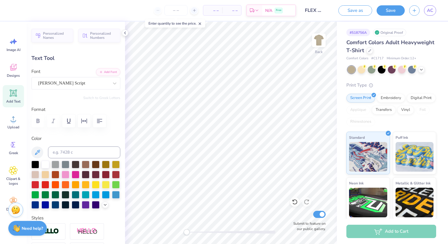
type textarea "flex"
type input "3.23"
type input "1.91"
type input "3.34"
type textarea "Flex"
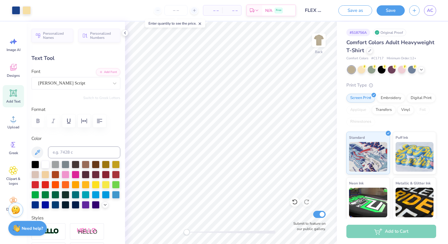
type input "3.77"
type input "1.62"
type input "3.48"
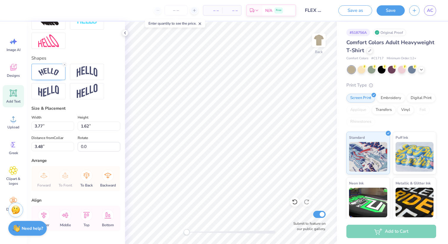
scroll to position [217, 0]
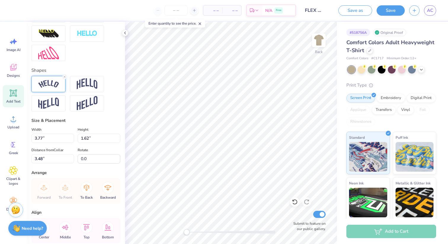
click at [52, 82] on img at bounding box center [48, 84] width 21 height 8
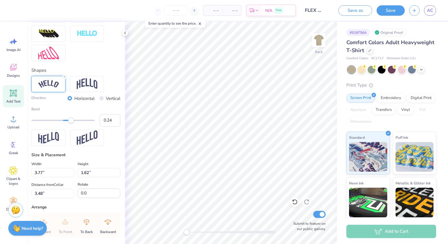
type input "0.23"
drag, startPoint x: 74, startPoint y: 121, endPoint x: 70, endPoint y: 121, distance: 3.3
click at [70, 121] on div "Accessibility label" at bounding box center [70, 120] width 6 height 6
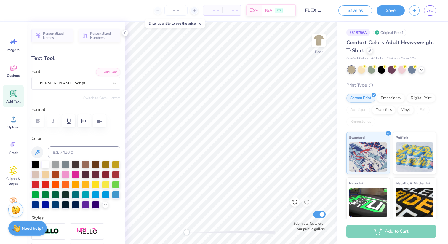
type input "0.0"
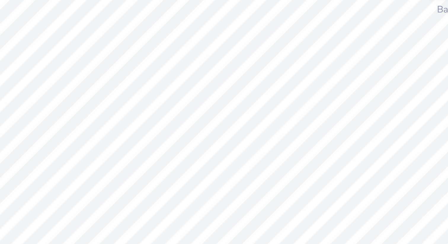
type input "3.54"
type input "1.65"
type input "3.48"
type input "0.0"
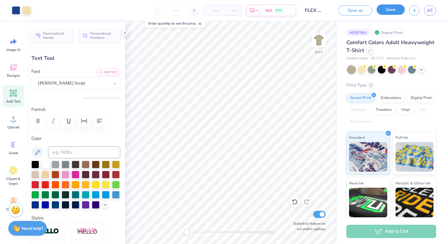
click at [397, 13] on button "Save" at bounding box center [390, 9] width 28 height 10
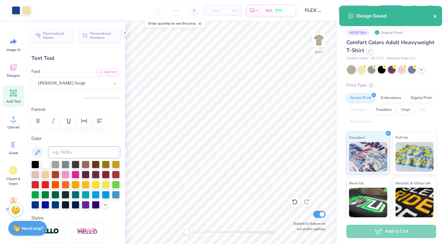
click at [434, 16] on icon "close" at bounding box center [434, 16] width 3 height 3
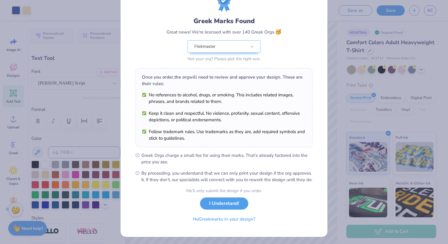
scroll to position [33, 0]
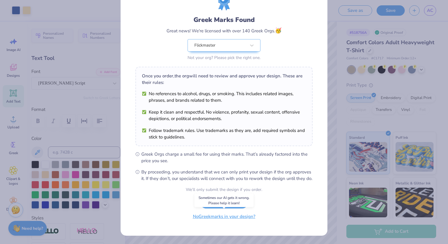
click at [239, 220] on button "No Greek marks in your design?" at bounding box center [224, 216] width 73 height 12
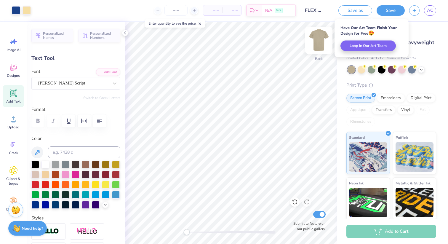
click at [319, 38] on img at bounding box center [319, 40] width 24 height 24
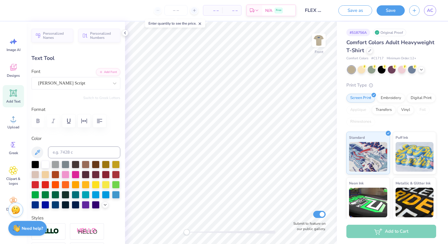
click at [319, 38] on img at bounding box center [319, 40] width 12 height 12
click at [356, 8] on button "Save as" at bounding box center [355, 9] width 34 height 10
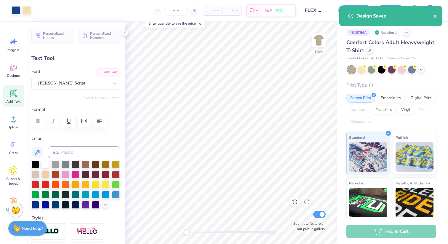
click at [435, 15] on icon "close" at bounding box center [435, 16] width 4 height 5
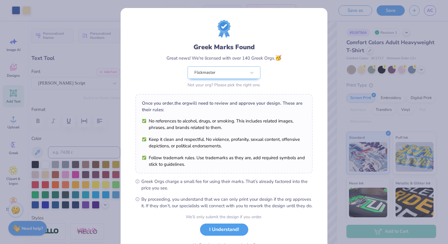
scroll to position [33, 0]
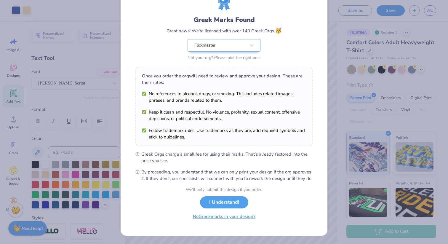
click at [248, 215] on button "No Greek marks in your design?" at bounding box center [224, 216] width 73 height 12
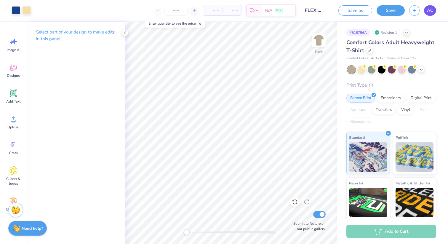
click at [431, 9] on span "AC" at bounding box center [430, 10] width 6 height 7
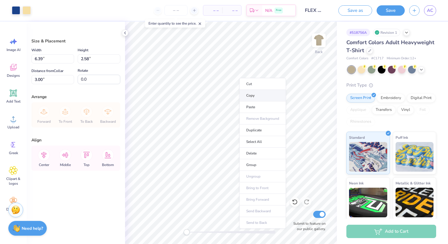
click at [248, 94] on li "Copy" at bounding box center [262, 96] width 46 height 12
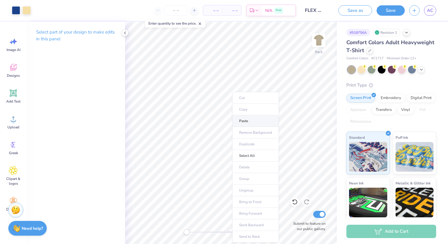
click at [239, 122] on li "Paste" at bounding box center [255, 121] width 46 height 12
click at [405, 32] on icon at bounding box center [406, 32] width 5 height 5
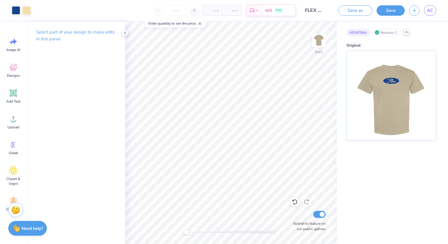
click at [384, 31] on div "Revision 1" at bounding box center [386, 32] width 27 height 7
click at [413, 33] on div "# 518756A Revision 1" at bounding box center [391, 32] width 90 height 7
click at [408, 32] on icon at bounding box center [406, 32] width 5 height 5
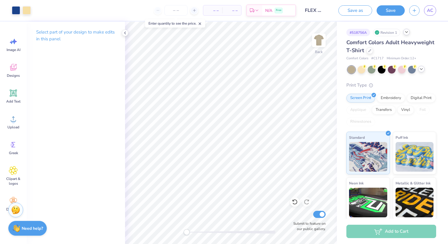
click at [422, 68] on icon at bounding box center [421, 69] width 5 height 5
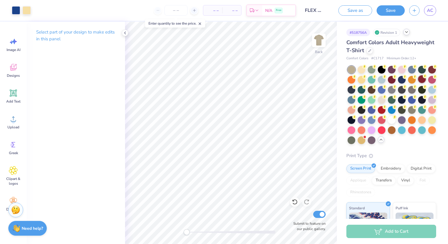
click at [423, 82] on div at bounding box center [422, 79] width 8 height 8
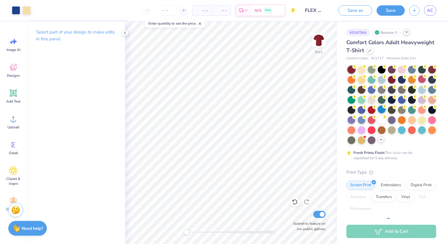
click at [381, 108] on div at bounding box center [381, 109] width 8 height 8
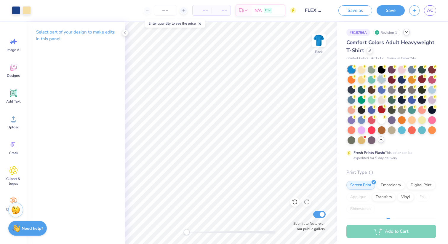
click at [380, 77] on div at bounding box center [381, 79] width 8 height 8
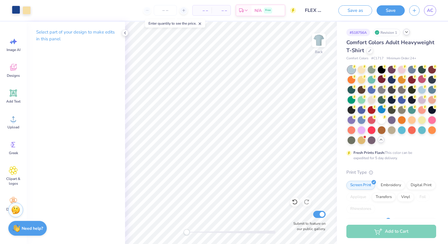
click at [17, 9] on div at bounding box center [16, 10] width 8 height 8
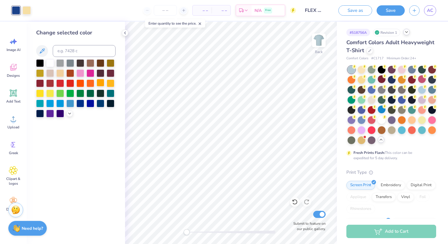
click at [102, 83] on div at bounding box center [100, 83] width 8 height 8
click at [92, 73] on div at bounding box center [90, 73] width 8 height 8
click at [73, 72] on div at bounding box center [70, 73] width 8 height 8
click at [29, 8] on div at bounding box center [26, 10] width 8 height 8
click at [79, 73] on div at bounding box center [80, 73] width 8 height 8
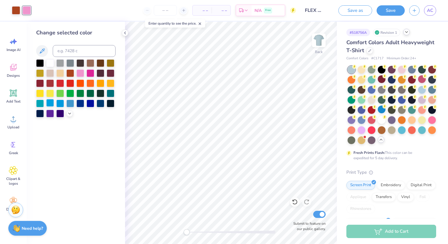
click at [50, 103] on div at bounding box center [50, 103] width 8 height 8
click at [50, 78] on div at bounding box center [75, 88] width 79 height 58
click at [51, 83] on div at bounding box center [50, 83] width 8 height 8
click at [59, 71] on div at bounding box center [60, 73] width 8 height 8
click at [59, 65] on div at bounding box center [60, 63] width 8 height 8
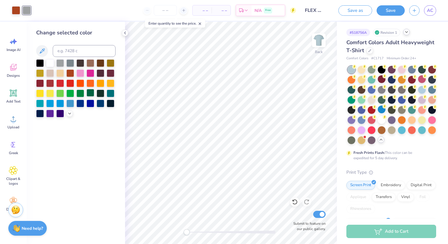
click at [92, 89] on div at bounding box center [90, 93] width 8 height 8
click at [62, 64] on div at bounding box center [60, 63] width 8 height 8
click at [47, 60] on div at bounding box center [50, 63] width 8 height 8
click at [16, 12] on div at bounding box center [16, 10] width 8 height 8
click at [69, 81] on div at bounding box center [70, 83] width 8 height 8
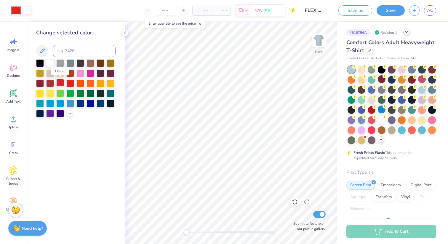
click at [59, 81] on div at bounding box center [60, 83] width 8 height 8
click at [113, 72] on div at bounding box center [111, 73] width 8 height 8
click at [44, 82] on div at bounding box center [40, 83] width 8 height 8
click at [28, 9] on div at bounding box center [26, 10] width 8 height 8
click at [108, 63] on div at bounding box center [111, 63] width 8 height 8
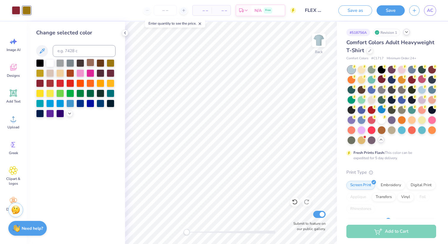
click at [88, 62] on div at bounding box center [90, 63] width 8 height 8
click at [82, 61] on div at bounding box center [80, 63] width 8 height 8
click at [91, 61] on div at bounding box center [90, 63] width 8 height 8
click at [69, 61] on div at bounding box center [70, 63] width 8 height 8
click at [61, 61] on div at bounding box center [60, 63] width 8 height 8
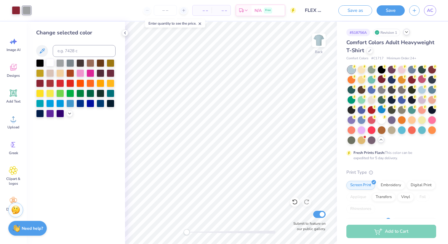
click at [51, 59] on div at bounding box center [50, 63] width 8 height 8
click at [94, 91] on div at bounding box center [90, 93] width 8 height 8
click at [103, 92] on div at bounding box center [100, 93] width 8 height 8
click at [99, 103] on div at bounding box center [100, 103] width 8 height 8
click at [78, 101] on div at bounding box center [80, 103] width 8 height 8
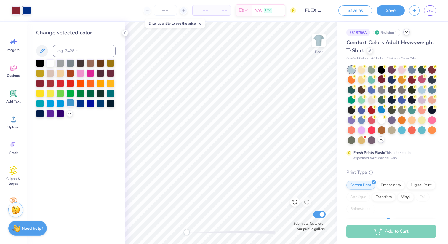
click at [68, 101] on div at bounding box center [70, 103] width 8 height 8
click at [69, 113] on icon at bounding box center [69, 112] width 5 height 5
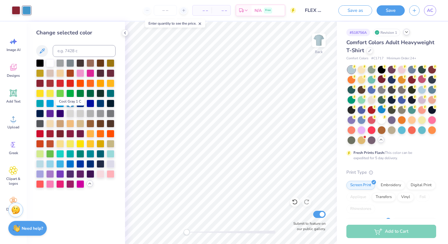
click at [69, 113] on div at bounding box center [70, 114] width 8 height 8
click at [89, 133] on div at bounding box center [90, 133] width 8 height 8
click at [91, 142] on div at bounding box center [90, 143] width 8 height 8
click at [97, 157] on div at bounding box center [75, 123] width 79 height 128
click at [101, 151] on div at bounding box center [100, 153] width 8 height 8
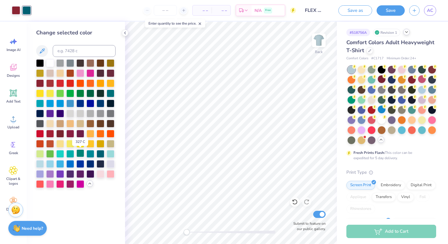
click at [83, 151] on div at bounding box center [80, 153] width 8 height 8
click at [76, 165] on div at bounding box center [80, 163] width 8 height 8
click at [69, 163] on div at bounding box center [70, 163] width 8 height 8
click at [76, 183] on div at bounding box center [80, 183] width 8 height 8
click at [63, 183] on div at bounding box center [60, 183] width 8 height 8
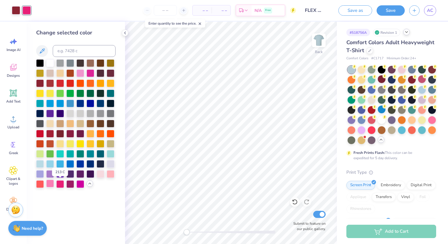
click at [50, 182] on div at bounding box center [50, 183] width 8 height 8
click at [107, 173] on div at bounding box center [111, 173] width 8 height 8
click at [70, 155] on div at bounding box center [70, 153] width 8 height 8
click at [59, 154] on div at bounding box center [60, 153] width 8 height 8
click at [109, 174] on div at bounding box center [111, 173] width 8 height 8
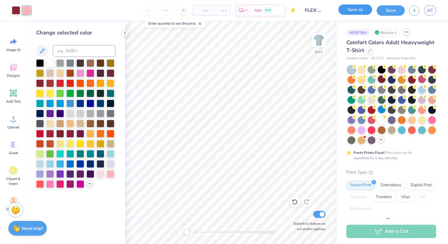
click at [361, 9] on button "Save as" at bounding box center [355, 9] width 34 height 10
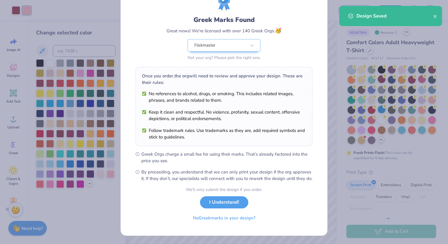
scroll to position [33, 0]
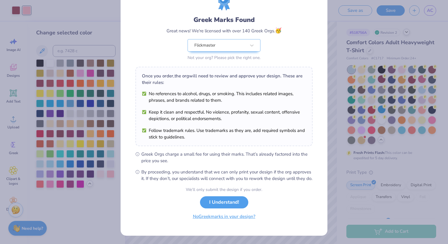
click at [213, 221] on button "No Greek marks in your design?" at bounding box center [224, 216] width 73 height 12
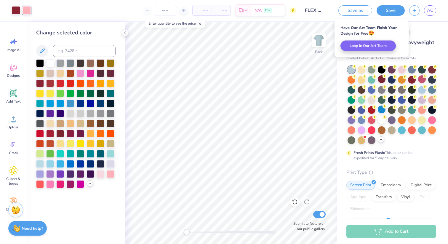
click at [421, 39] on span "Comfort Colors Adult Heavyweight T-Shirt" at bounding box center [390, 46] width 88 height 15
click at [412, 34] on div "# 518756A Revision 2" at bounding box center [391, 32] width 90 height 7
click at [423, 33] on div "# 518756A Revision 2" at bounding box center [391, 32] width 90 height 7
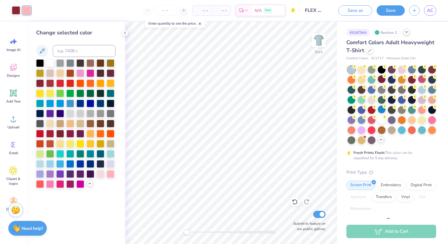
click at [406, 31] on icon at bounding box center [406, 32] width 5 height 5
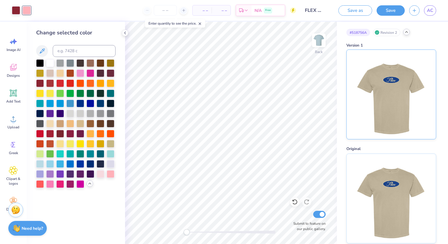
scroll to position [3, 0]
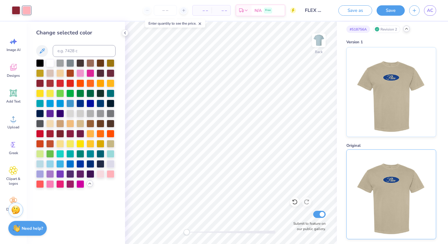
click at [401, 192] on img at bounding box center [390, 193] width 73 height 89
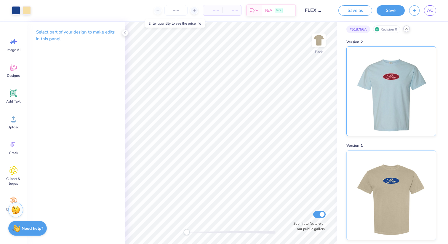
click at [394, 103] on img at bounding box center [390, 90] width 73 height 89
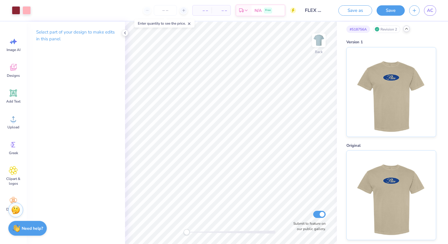
click at [394, 103] on img at bounding box center [390, 91] width 73 height 89
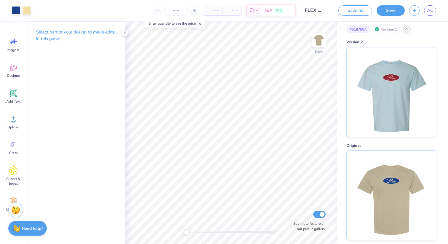
click at [394, 103] on img at bounding box center [390, 91] width 73 height 89
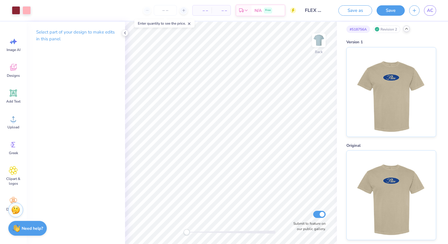
click at [408, 30] on icon at bounding box center [406, 28] width 5 height 5
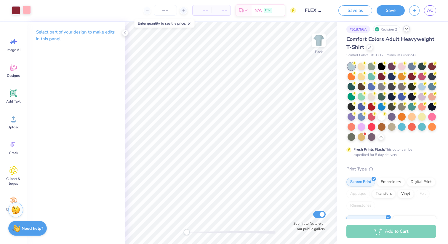
click at [30, 9] on div at bounding box center [26, 10] width 8 height 8
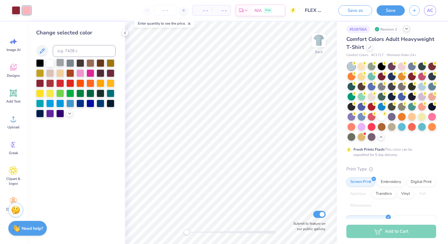
click at [57, 65] on div at bounding box center [60, 63] width 8 height 8
click at [50, 62] on div at bounding box center [50, 63] width 8 height 8
click at [55, 62] on div at bounding box center [75, 88] width 79 height 58
click at [59, 63] on div at bounding box center [60, 63] width 8 height 8
click at [52, 63] on div at bounding box center [50, 63] width 8 height 8
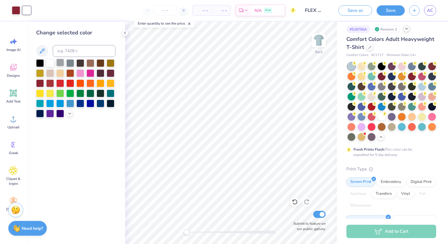
click at [58, 63] on div at bounding box center [60, 63] width 8 height 8
click at [53, 63] on div at bounding box center [50, 63] width 8 height 8
click at [70, 116] on div at bounding box center [75, 88] width 79 height 58
click at [70, 114] on icon at bounding box center [69, 112] width 5 height 5
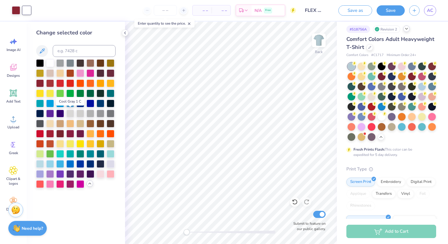
click at [70, 114] on div at bounding box center [70, 114] width 8 height 8
click at [387, 7] on button "Save" at bounding box center [390, 9] width 28 height 10
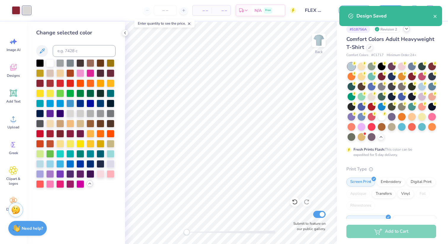
click at [405, 30] on div "Design Saved" at bounding box center [390, 18] width 105 height 27
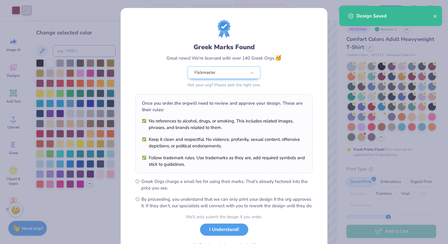
click at [408, 30] on div "Design Saved" at bounding box center [390, 18] width 105 height 27
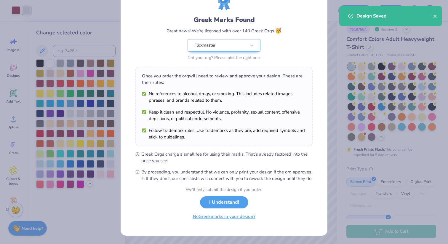
click at [223, 219] on button "No Greek marks in your design?" at bounding box center [224, 216] width 73 height 12
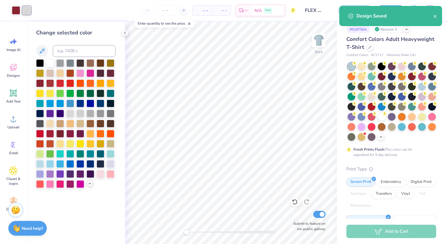
scroll to position [0, 0]
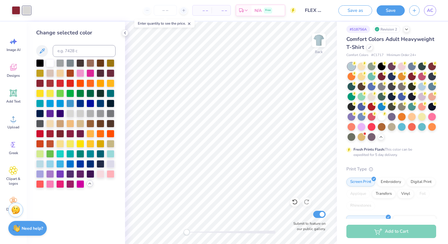
click at [406, 30] on icon at bounding box center [406, 29] width 5 height 5
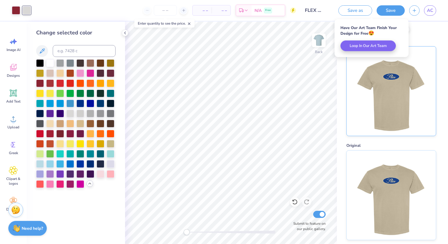
click at [410, 120] on img at bounding box center [390, 90] width 73 height 89
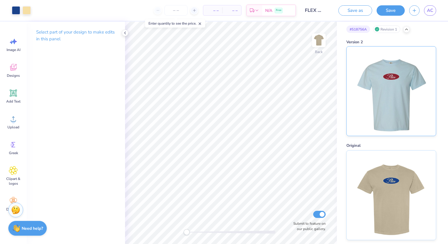
click at [383, 100] on img at bounding box center [390, 90] width 73 height 89
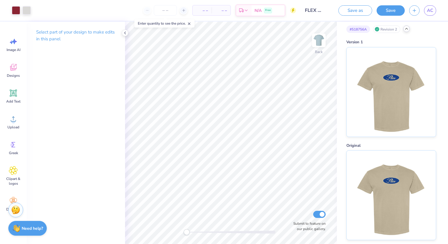
click at [405, 29] on polyline at bounding box center [406, 28] width 2 height 1
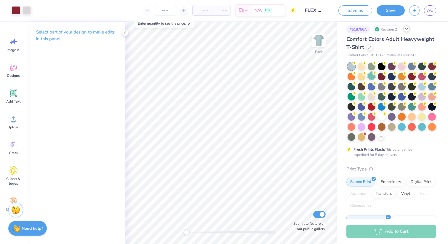
click at [373, 75] on div at bounding box center [371, 76] width 8 height 8
click at [362, 74] on icon at bounding box center [364, 73] width 4 height 4
click at [404, 67] on div at bounding box center [402, 66] width 8 height 8
click at [415, 79] on div at bounding box center [391, 101] width 89 height 78
click at [411, 77] on div at bounding box center [412, 76] width 8 height 8
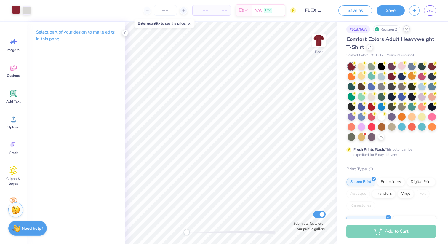
click at [18, 11] on div at bounding box center [16, 10] width 8 height 8
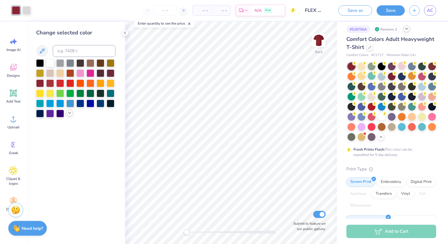
click at [68, 112] on icon at bounding box center [69, 112] width 5 height 5
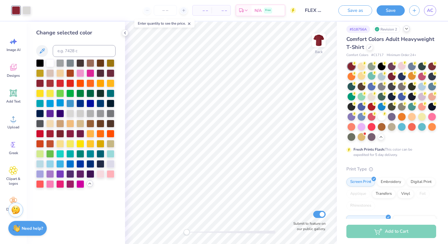
click at [60, 104] on div at bounding box center [60, 103] width 8 height 8
click at [52, 114] on div at bounding box center [50, 113] width 8 height 8
click at [29, 13] on div at bounding box center [26, 10] width 8 height 8
click at [83, 99] on div at bounding box center [80, 103] width 8 height 8
click at [85, 149] on div at bounding box center [75, 123] width 79 height 128
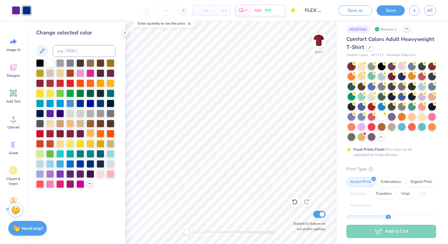
click at [93, 135] on div at bounding box center [90, 133] width 8 height 8
click at [95, 145] on div at bounding box center [75, 123] width 79 height 128
click at [93, 146] on div at bounding box center [90, 143] width 8 height 8
click at [89, 147] on div at bounding box center [90, 143] width 8 height 8
click at [90, 141] on div at bounding box center [90, 143] width 8 height 8
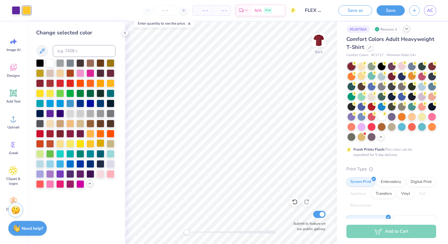
click at [103, 143] on div at bounding box center [100, 143] width 8 height 8
click at [107, 155] on div at bounding box center [111, 153] width 8 height 8
click at [71, 158] on div at bounding box center [75, 123] width 79 height 128
click at [71, 166] on div at bounding box center [70, 163] width 8 height 8
click at [58, 174] on div at bounding box center [60, 173] width 8 height 8
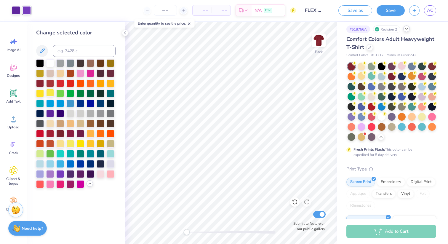
click at [54, 94] on div at bounding box center [50, 93] width 8 height 8
click at [51, 79] on div at bounding box center [50, 83] width 8 height 8
click at [50, 71] on div at bounding box center [50, 73] width 8 height 8
click at [68, 65] on div at bounding box center [70, 63] width 8 height 8
click at [60, 73] on div at bounding box center [60, 73] width 8 height 8
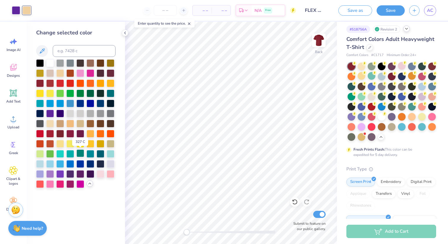
click at [78, 153] on div at bounding box center [80, 153] width 8 height 8
click at [68, 174] on div at bounding box center [70, 173] width 8 height 8
click at [50, 175] on div at bounding box center [50, 173] width 8 height 8
click at [51, 183] on div at bounding box center [50, 183] width 8 height 8
click at [75, 188] on div "Change selected color" at bounding box center [76, 133] width 98 height 222
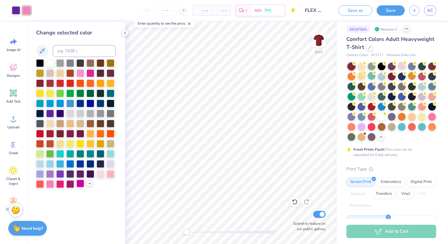
click at [84, 180] on div at bounding box center [80, 183] width 8 height 8
click at [101, 173] on div at bounding box center [100, 173] width 8 height 8
click at [44, 79] on div at bounding box center [40, 83] width 8 height 8
click at [48, 70] on div at bounding box center [50, 73] width 8 height 8
click at [54, 63] on div at bounding box center [50, 63] width 8 height 8
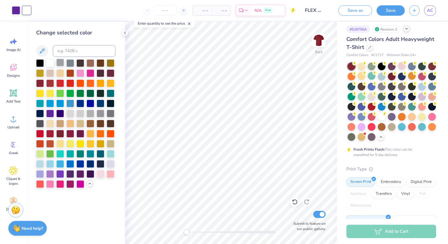
click at [57, 63] on div at bounding box center [60, 63] width 8 height 8
click at [40, 63] on div at bounding box center [40, 63] width 8 height 8
click at [77, 61] on div at bounding box center [80, 63] width 8 height 8
click at [65, 61] on div at bounding box center [75, 123] width 79 height 128
click at [56, 61] on div at bounding box center [60, 63] width 8 height 8
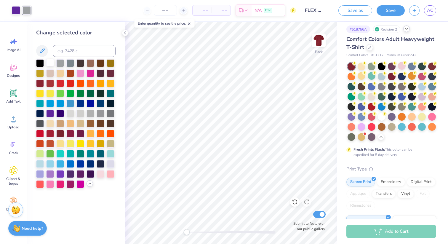
click at [49, 61] on div at bounding box center [50, 63] width 8 height 8
click at [18, 9] on div at bounding box center [16, 10] width 8 height 8
click at [104, 96] on div at bounding box center [100, 93] width 8 height 8
click at [26, 11] on div at bounding box center [26, 10] width 8 height 8
click at [59, 66] on div at bounding box center [60, 63] width 8 height 8
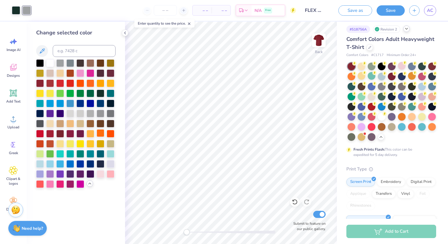
click at [102, 136] on div at bounding box center [100, 133] width 8 height 8
click at [90, 133] on div at bounding box center [90, 133] width 8 height 8
click at [78, 121] on div at bounding box center [80, 123] width 8 height 8
click at [357, 11] on button "Save as" at bounding box center [355, 9] width 34 height 10
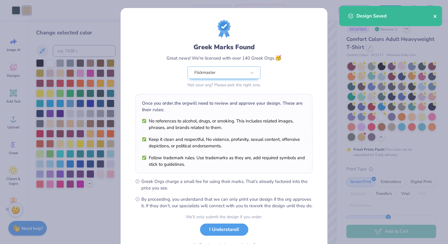
click at [435, 15] on icon "close" at bounding box center [435, 16] width 4 height 5
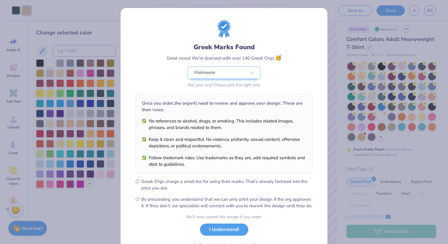
scroll to position [33, 0]
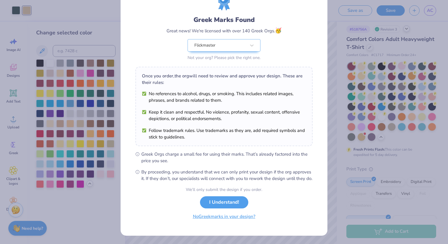
click at [208, 214] on button "No Greek marks in your design?" at bounding box center [224, 216] width 73 height 12
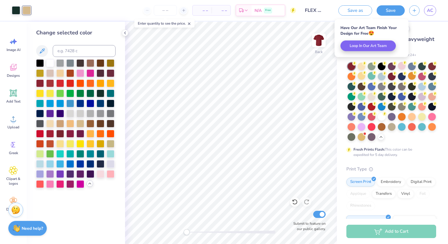
click at [411, 25] on div "# 518756A Revision 3 Comfort Colors Adult Heavyweight T-Shirt Comfort Colors # …" at bounding box center [392, 183] width 111 height 331
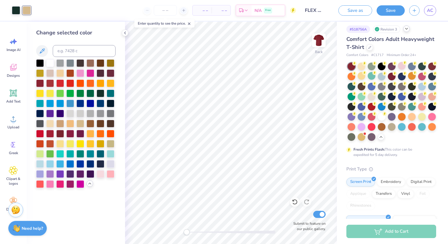
click at [406, 29] on icon at bounding box center [406, 28] width 5 height 5
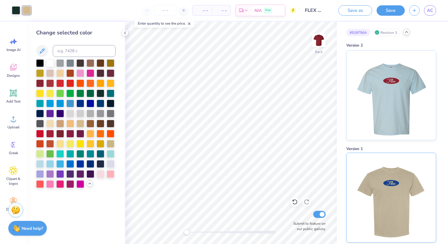
scroll to position [106, 0]
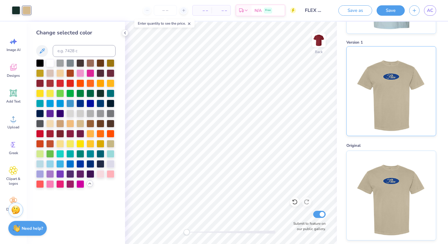
click at [390, 104] on img at bounding box center [390, 90] width 73 height 89
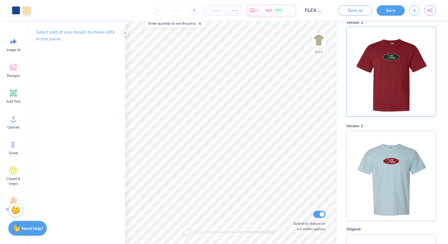
scroll to position [24, 0]
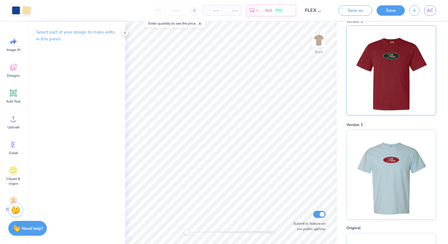
click at [395, 74] on img at bounding box center [390, 70] width 73 height 89
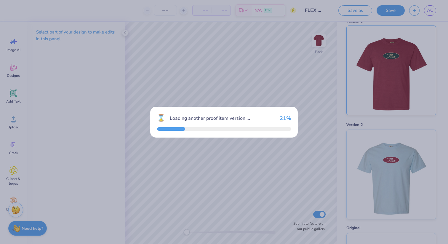
scroll to position [0, 0]
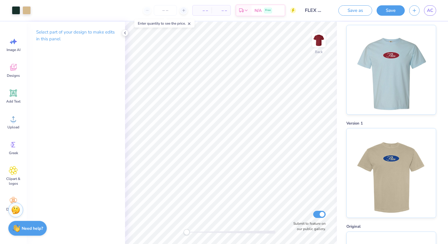
scroll to position [39, 0]
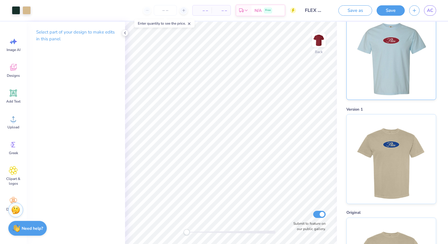
click at [394, 44] on img at bounding box center [390, 54] width 73 height 89
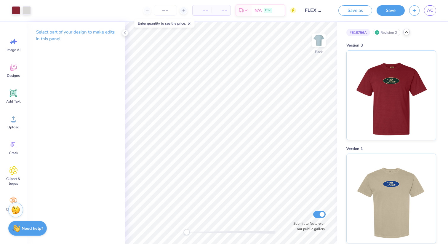
click at [408, 30] on icon at bounding box center [406, 32] width 5 height 5
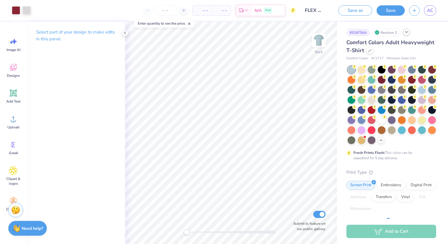
click at [404, 31] on icon at bounding box center [406, 32] width 5 height 5
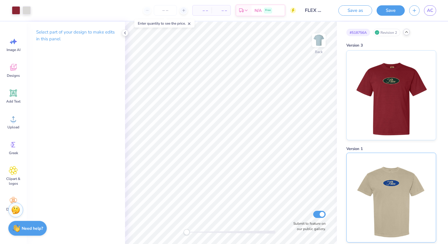
click at [413, 175] on img at bounding box center [390, 197] width 73 height 89
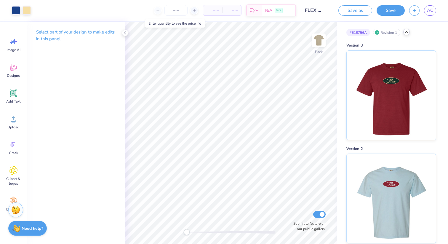
click at [406, 108] on img at bounding box center [390, 95] width 73 height 89
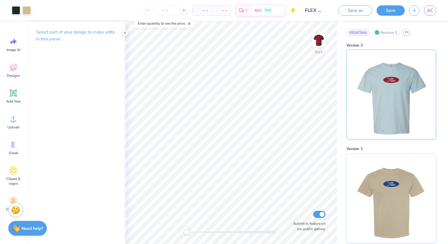
click at [406, 112] on img at bounding box center [390, 94] width 73 height 89
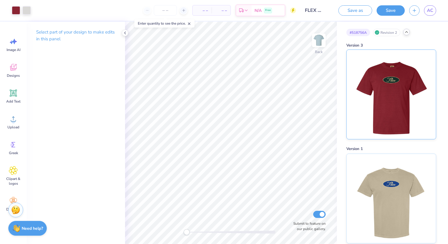
click at [390, 98] on img at bounding box center [390, 94] width 73 height 89
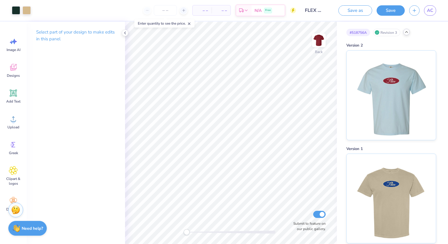
click at [407, 32] on icon at bounding box center [406, 32] width 5 height 5
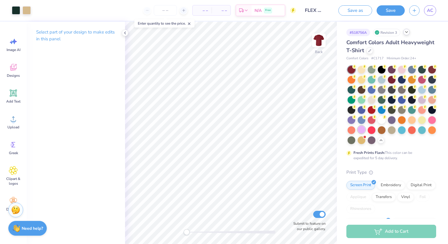
click at [363, 128] on div at bounding box center [361, 130] width 8 height 8
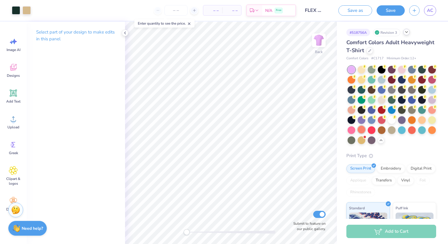
click at [361, 127] on div at bounding box center [361, 130] width 8 height 8
click at [407, 31] on icon at bounding box center [406, 32] width 5 height 5
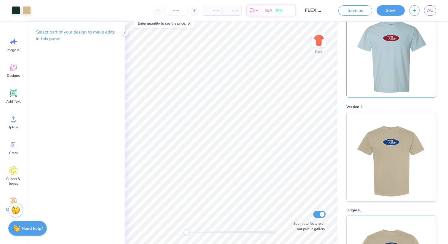
scroll to position [10, 0]
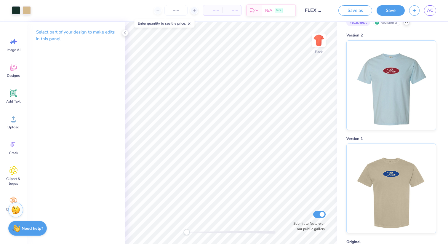
click at [408, 23] on icon at bounding box center [406, 22] width 5 height 5
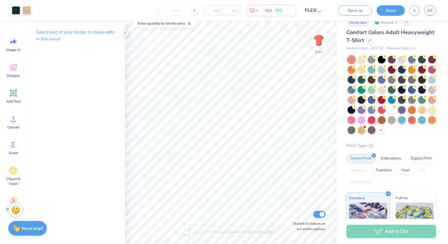
click at [360, 84] on div at bounding box center [391, 95] width 89 height 78
click at [360, 86] on div at bounding box center [361, 89] width 8 height 8
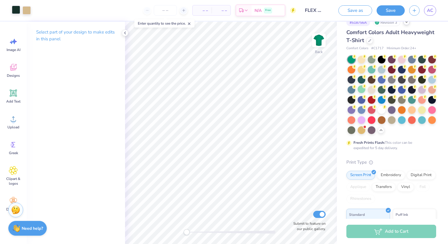
click at [15, 9] on div at bounding box center [16, 10] width 8 height 8
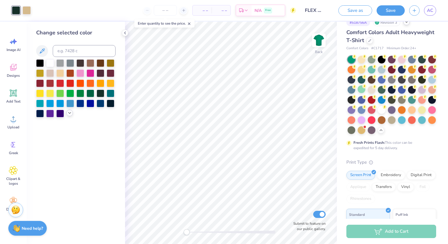
click at [66, 114] on div at bounding box center [69, 113] width 7 height 7
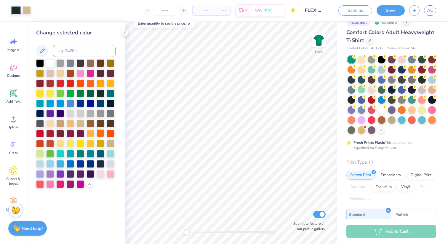
click at [104, 136] on div at bounding box center [100, 133] width 8 height 8
click at [110, 134] on div at bounding box center [111, 133] width 8 height 8
click at [38, 145] on div at bounding box center [40, 143] width 8 height 8
click at [28, 9] on div at bounding box center [26, 10] width 8 height 8
click at [59, 62] on div at bounding box center [60, 63] width 8 height 8
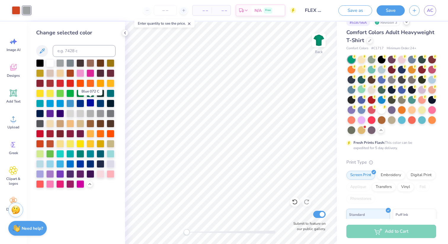
click at [92, 101] on div at bounding box center [90, 103] width 8 height 8
click at [83, 101] on div at bounding box center [80, 103] width 8 height 8
click at [70, 104] on div at bounding box center [70, 103] width 8 height 8
click at [59, 102] on div at bounding box center [60, 103] width 8 height 8
click at [44, 101] on div at bounding box center [75, 123] width 79 height 128
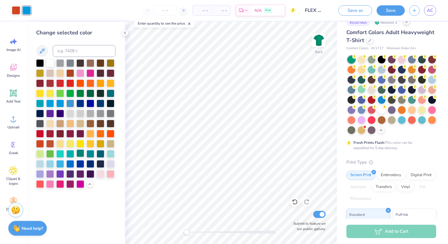
click at [82, 154] on div at bounding box center [80, 153] width 8 height 8
click at [113, 155] on div at bounding box center [111, 153] width 8 height 8
click at [78, 154] on div at bounding box center [80, 153] width 8 height 8
click at [112, 153] on div at bounding box center [111, 153] width 8 height 8
click at [113, 163] on div at bounding box center [111, 163] width 8 height 8
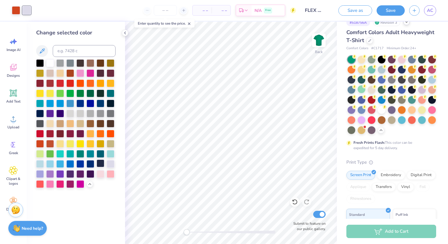
click at [99, 163] on div at bounding box center [100, 163] width 8 height 8
click at [110, 163] on div at bounding box center [111, 163] width 8 height 8
click at [112, 157] on div at bounding box center [111, 153] width 8 height 8
click at [72, 171] on div at bounding box center [70, 173] width 8 height 8
click at [60, 172] on div at bounding box center [60, 173] width 8 height 8
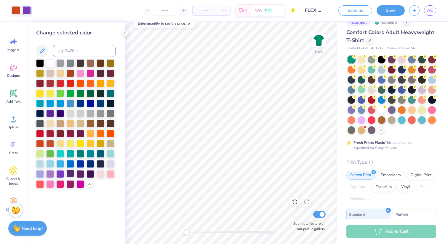
click at [67, 172] on div at bounding box center [70, 173] width 8 height 8
click at [92, 123] on div at bounding box center [90, 123] width 8 height 8
click at [93, 136] on div at bounding box center [90, 133] width 8 height 8
click at [91, 143] on div at bounding box center [90, 143] width 8 height 8
click at [79, 143] on div at bounding box center [80, 143] width 8 height 8
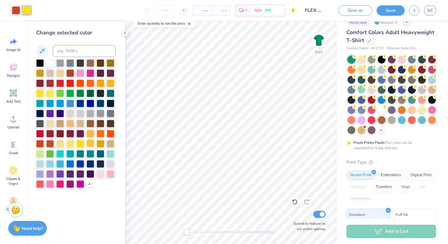
click at [91, 144] on div at bounding box center [90, 143] width 8 height 8
click at [77, 167] on div at bounding box center [80, 163] width 8 height 8
click at [71, 171] on div at bounding box center [70, 173] width 8 height 8
click at [62, 141] on div at bounding box center [60, 143] width 8 height 8
click at [368, 14] on button "Save as" at bounding box center [355, 9] width 34 height 10
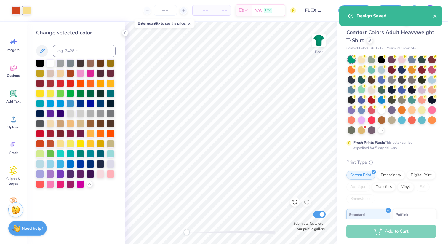
click at [433, 14] on icon "close" at bounding box center [435, 16] width 4 height 5
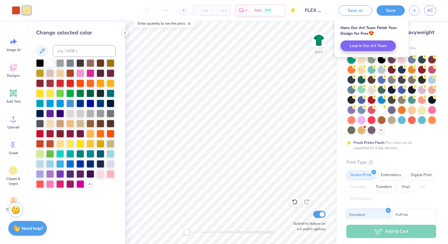
click at [398, 23] on div "Have Our Art Team Finish Your Design for Free 😍 Loop In Our Art Team" at bounding box center [371, 38] width 74 height 38
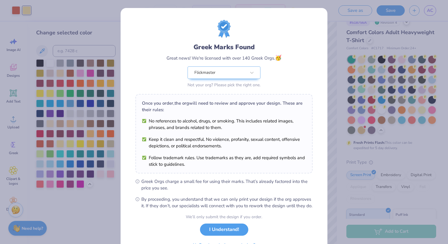
scroll to position [33, 0]
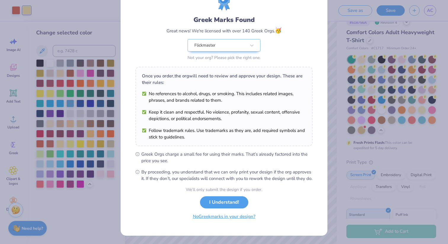
click at [211, 218] on button "No Greek marks in your design?" at bounding box center [224, 216] width 73 height 12
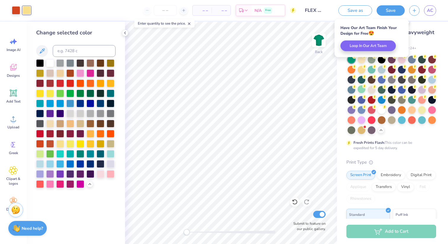
click at [435, 38] on div "Comfort Colors Adult Heavyweight T-Shirt" at bounding box center [391, 36] width 90 height 16
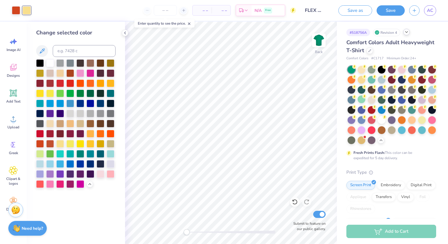
click at [404, 32] on div at bounding box center [406, 32] width 7 height 7
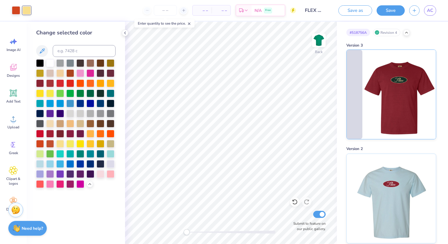
scroll to position [210, 0]
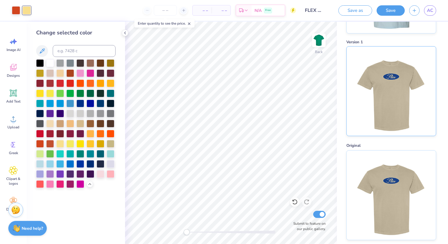
click at [406, 108] on img at bounding box center [390, 90] width 73 height 89
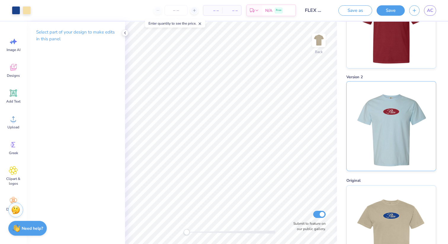
scroll to position [183, 0]
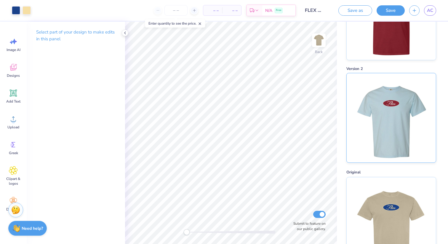
click at [400, 123] on img at bounding box center [390, 117] width 73 height 89
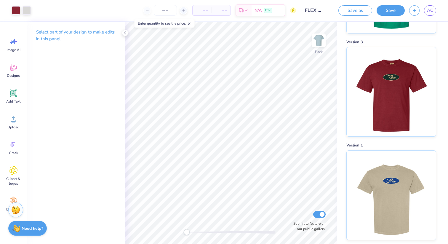
scroll to position [106, 0]
click at [400, 100] on img at bounding box center [390, 90] width 73 height 89
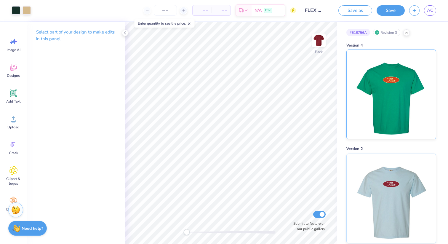
click at [382, 86] on img at bounding box center [390, 94] width 73 height 89
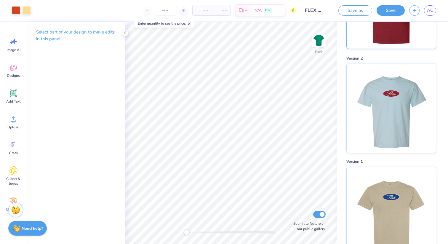
click at [413, 98] on img at bounding box center [390, 107] width 73 height 89
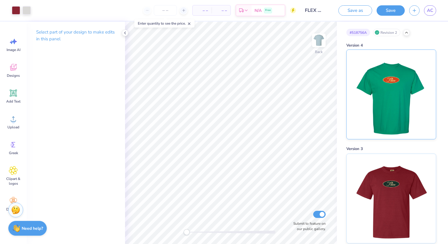
click at [402, 78] on img at bounding box center [390, 94] width 73 height 89
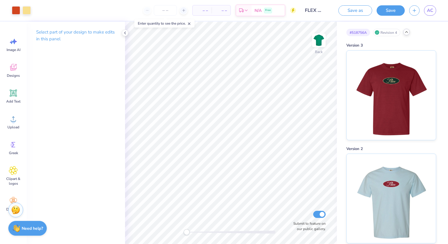
click at [405, 33] on icon at bounding box center [406, 32] width 5 height 5
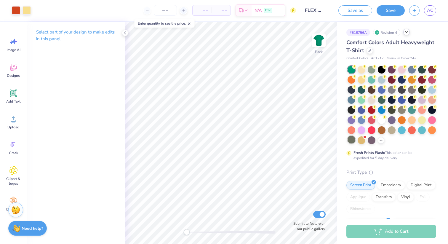
click at [353, 139] on div at bounding box center [351, 140] width 8 height 8
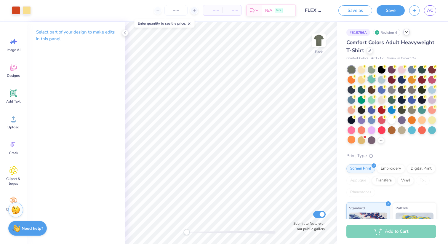
click at [368, 78] on div at bounding box center [371, 79] width 8 height 8
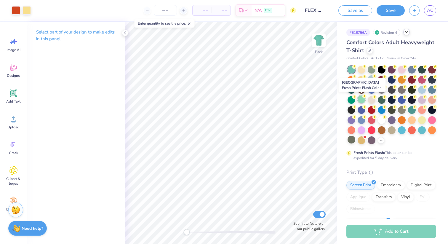
click at [361, 100] on div at bounding box center [361, 99] width 8 height 8
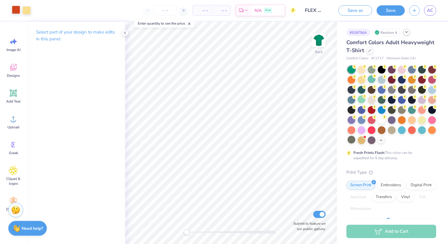
click at [15, 10] on div at bounding box center [16, 10] width 8 height 8
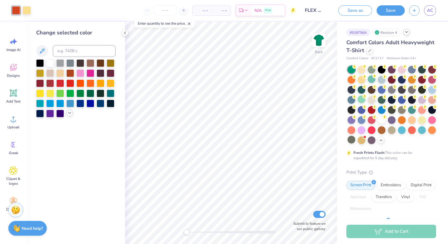
click at [69, 112] on icon at bounding box center [69, 112] width 5 height 5
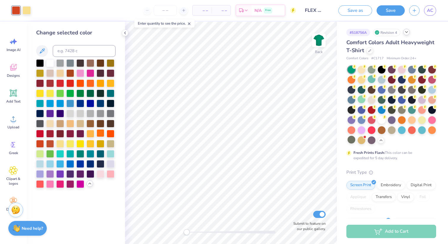
click at [99, 135] on div at bounding box center [100, 133] width 8 height 8
click at [90, 83] on div at bounding box center [90, 83] width 8 height 8
click at [102, 83] on div at bounding box center [100, 83] width 8 height 8
click at [82, 83] on div at bounding box center [80, 83] width 8 height 8
click at [90, 83] on div at bounding box center [90, 83] width 8 height 8
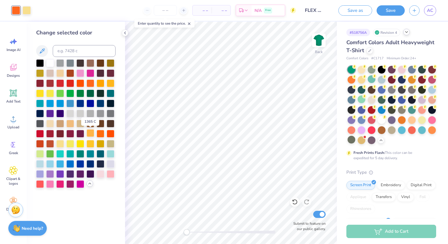
click at [90, 136] on div at bounding box center [90, 133] width 8 height 8
click at [99, 132] on div at bounding box center [100, 133] width 8 height 8
click at [99, 81] on div at bounding box center [100, 83] width 8 height 8
click at [86, 82] on div at bounding box center [90, 83] width 8 height 8
click at [80, 82] on div at bounding box center [80, 83] width 8 height 8
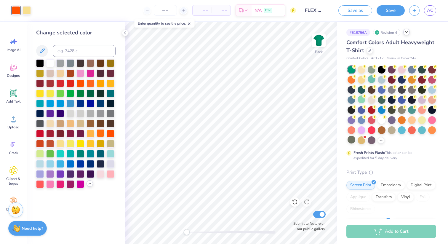
click at [101, 134] on div at bounding box center [100, 133] width 8 height 8
click at [405, 31] on icon at bounding box center [406, 32] width 5 height 5
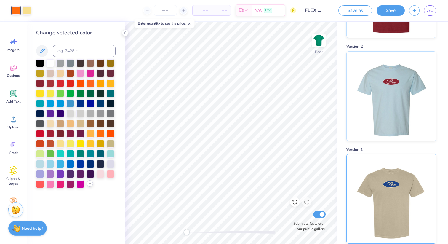
scroll to position [100, 0]
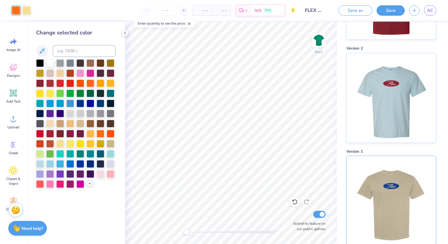
click at [394, 85] on img at bounding box center [390, 97] width 73 height 89
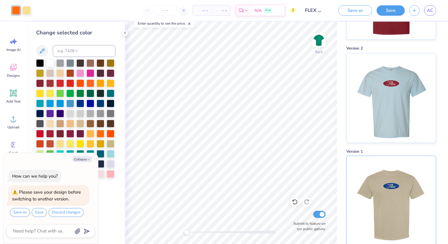
click at [394, 85] on img at bounding box center [390, 97] width 73 height 89
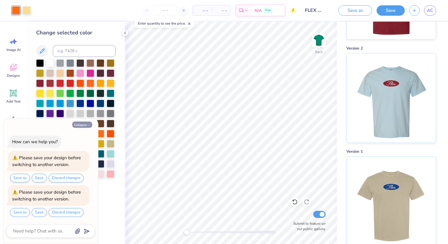
click at [83, 126] on button "Collapse" at bounding box center [82, 124] width 20 height 6
type textarea "x"
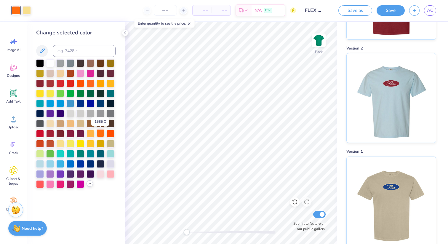
click at [98, 133] on div at bounding box center [100, 133] width 8 height 8
click at [86, 133] on div at bounding box center [90, 133] width 8 height 8
click at [79, 111] on div at bounding box center [80, 113] width 8 height 8
click at [89, 102] on div at bounding box center [90, 103] width 8 height 8
click at [81, 102] on div at bounding box center [80, 103] width 8 height 8
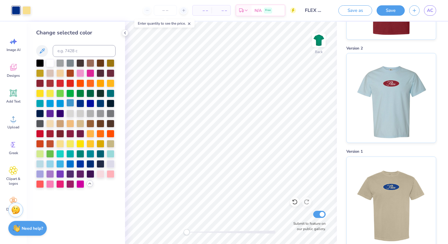
click at [73, 102] on div at bounding box center [70, 103] width 8 height 8
click at [59, 93] on div at bounding box center [60, 93] width 8 height 8
click at [66, 93] on div at bounding box center [70, 93] width 8 height 8
click at [81, 76] on div at bounding box center [80, 73] width 8 height 8
click at [30, 11] on div at bounding box center [26, 10] width 8 height 8
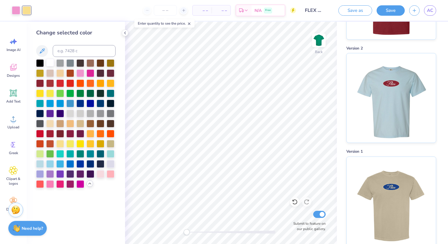
click at [49, 64] on div at bounding box center [50, 63] width 8 height 8
click at [12, 10] on div at bounding box center [16, 10] width 8 height 8
click at [78, 73] on div at bounding box center [80, 73] width 8 height 8
click at [102, 173] on div at bounding box center [100, 173] width 8 height 8
click at [108, 173] on div at bounding box center [111, 173] width 8 height 8
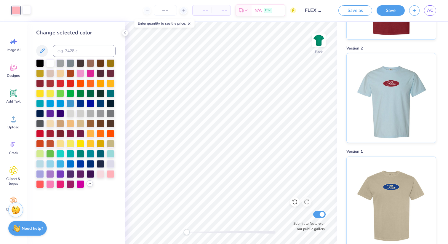
click at [28, 12] on div at bounding box center [26, 10] width 8 height 8
click at [62, 75] on div at bounding box center [60, 73] width 8 height 8
click at [112, 144] on div at bounding box center [111, 143] width 8 height 8
click at [110, 64] on div at bounding box center [111, 63] width 8 height 8
click at [102, 63] on div at bounding box center [100, 63] width 8 height 8
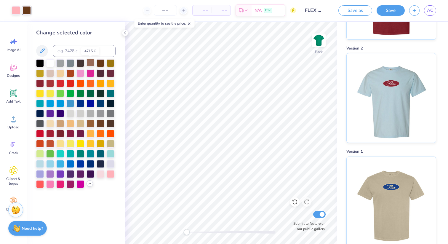
click at [91, 61] on div at bounding box center [90, 63] width 8 height 8
click at [81, 61] on div at bounding box center [80, 63] width 8 height 8
click at [85, 60] on div at bounding box center [75, 123] width 79 height 128
click at [87, 60] on div at bounding box center [90, 63] width 8 height 8
click at [60, 72] on div at bounding box center [60, 73] width 8 height 8
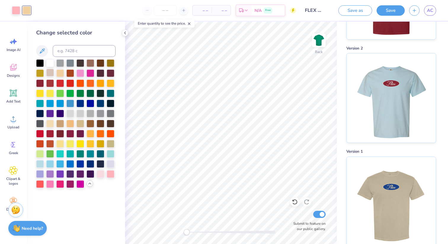
click at [51, 72] on div at bounding box center [50, 73] width 8 height 8
click at [40, 72] on div at bounding box center [40, 73] width 8 height 8
click at [39, 62] on div at bounding box center [40, 63] width 8 height 8
click at [49, 62] on div at bounding box center [50, 63] width 8 height 8
click at [73, 62] on div at bounding box center [70, 63] width 8 height 8
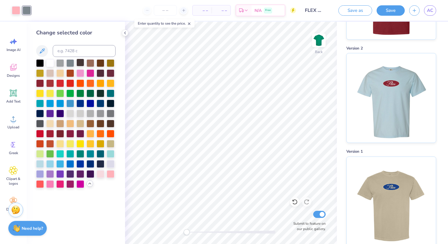
click at [83, 62] on div at bounding box center [80, 63] width 8 height 8
click at [90, 62] on div at bounding box center [90, 63] width 8 height 8
click at [72, 186] on div at bounding box center [70, 183] width 8 height 8
click at [63, 183] on div at bounding box center [60, 183] width 8 height 8
click at [70, 182] on div at bounding box center [70, 183] width 8 height 8
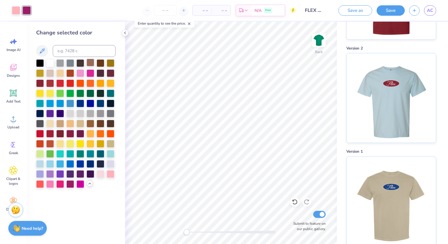
click at [91, 61] on div at bounding box center [90, 63] width 8 height 8
click at [98, 62] on div at bounding box center [100, 63] width 8 height 8
click at [93, 62] on div at bounding box center [90, 63] width 8 height 8
click at [97, 61] on div at bounding box center [100, 63] width 8 height 8
click at [79, 172] on div at bounding box center [80, 173] width 8 height 8
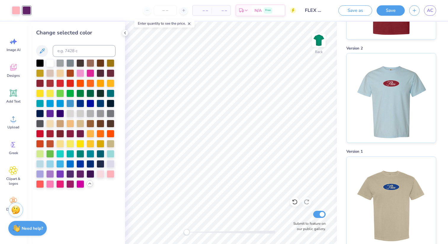
click at [80, 188] on div "Change selected color" at bounding box center [76, 133] width 98 height 222
click at [80, 185] on div at bounding box center [80, 183] width 8 height 8
click at [67, 183] on div at bounding box center [70, 183] width 8 height 8
click at [393, 8] on button "Save" at bounding box center [390, 9] width 28 height 10
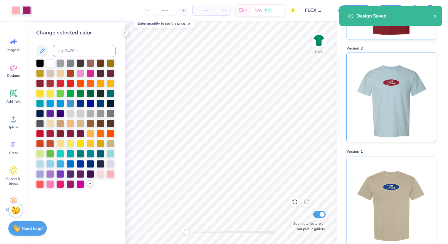
click at [396, 70] on img at bounding box center [390, 96] width 73 height 89
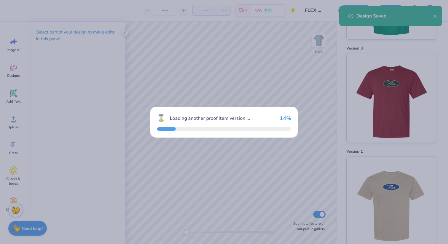
scroll to position [203, 0]
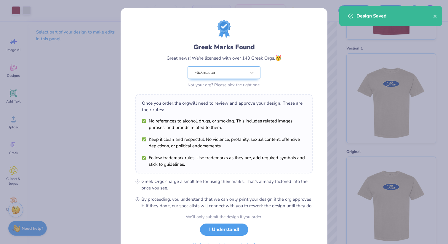
scroll to position [33, 0]
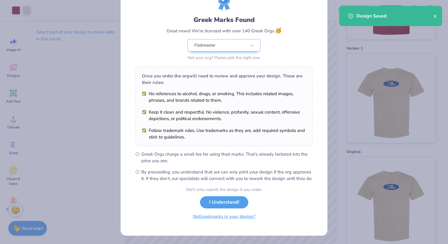
click at [221, 220] on button "No Greek marks in your design?" at bounding box center [224, 216] width 73 height 12
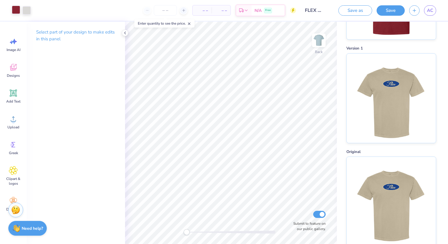
click at [14, 8] on div at bounding box center [16, 10] width 8 height 8
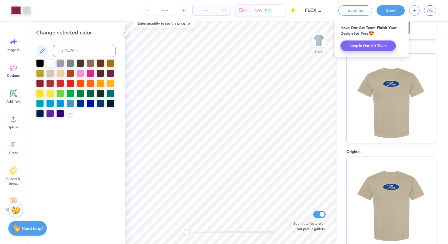
click at [65, 114] on div at bounding box center [75, 88] width 79 height 58
click at [66, 114] on div at bounding box center [75, 88] width 79 height 58
click at [67, 114] on div at bounding box center [69, 113] width 7 height 7
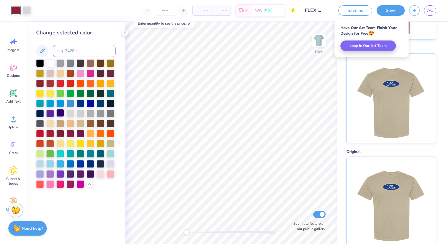
click at [59, 114] on div at bounding box center [60, 113] width 8 height 8
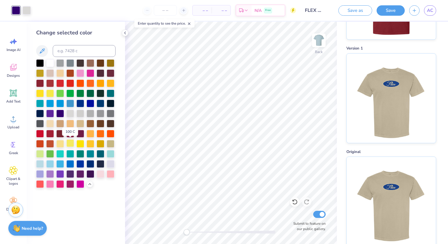
click at [70, 144] on div at bounding box center [70, 143] width 8 height 8
click at [82, 142] on div at bounding box center [80, 143] width 8 height 8
click at [89, 142] on div at bounding box center [90, 143] width 8 height 8
click at [96, 143] on div at bounding box center [100, 143] width 8 height 8
click at [109, 144] on div at bounding box center [111, 143] width 8 height 8
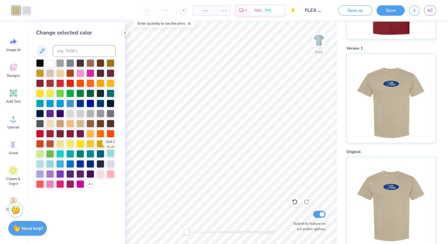
click at [110, 151] on div at bounding box center [111, 153] width 8 height 8
click at [103, 151] on div at bounding box center [100, 153] width 8 height 8
click at [91, 150] on div at bounding box center [90, 153] width 8 height 8
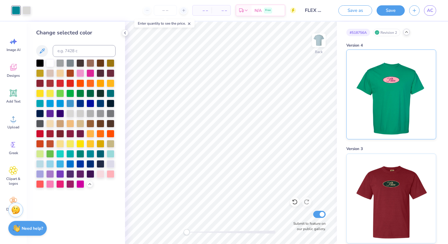
scroll to position [10, 0]
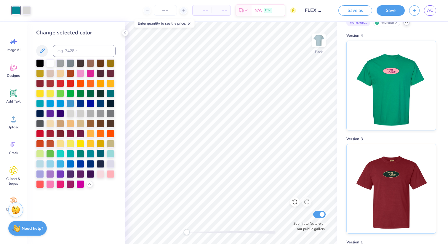
click at [99, 152] on div at bounding box center [100, 153] width 8 height 8
click at [91, 152] on div at bounding box center [90, 153] width 8 height 8
click at [79, 152] on div at bounding box center [80, 153] width 8 height 8
click at [69, 150] on div at bounding box center [70, 153] width 8 height 8
click at [58, 150] on div at bounding box center [60, 153] width 8 height 8
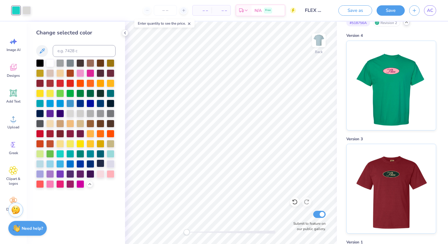
click at [96, 166] on div at bounding box center [100, 163] width 8 height 8
click at [90, 165] on div at bounding box center [90, 163] width 8 height 8
click at [90, 172] on div at bounding box center [90, 173] width 8 height 8
click at [81, 172] on div at bounding box center [80, 173] width 8 height 8
click at [73, 171] on div at bounding box center [70, 173] width 8 height 8
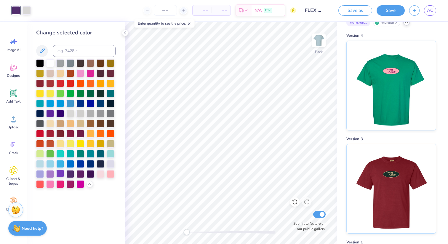
click at [59, 170] on div at bounding box center [60, 173] width 8 height 8
click at [46, 170] on div at bounding box center [50, 173] width 8 height 8
click at [71, 182] on div at bounding box center [70, 183] width 8 height 8
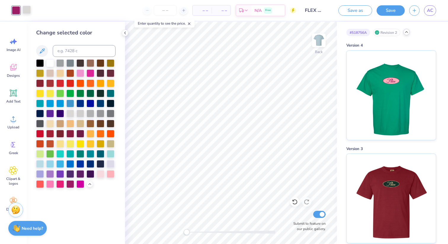
click at [31, 9] on div at bounding box center [26, 10] width 8 height 8
click at [73, 65] on div at bounding box center [70, 63] width 8 height 8
click at [63, 65] on div at bounding box center [60, 63] width 8 height 8
click at [49, 64] on div at bounding box center [50, 63] width 8 height 8
click at [94, 159] on div at bounding box center [90, 163] width 8 height 8
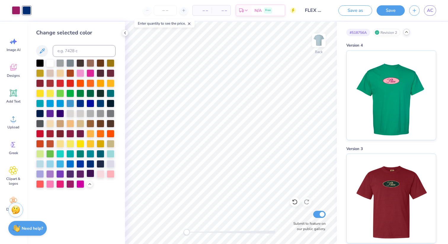
click at [93, 172] on div at bounding box center [90, 173] width 8 height 8
click at [80, 172] on div at bounding box center [80, 173] width 8 height 8
click at [67, 171] on div at bounding box center [70, 173] width 8 height 8
click at [71, 121] on div at bounding box center [70, 123] width 8 height 8
click at [55, 123] on div at bounding box center [75, 123] width 79 height 128
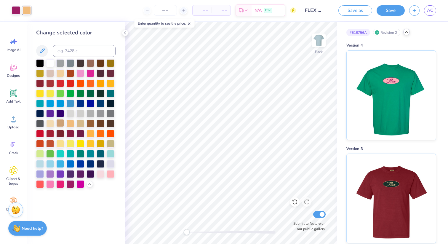
click at [57, 123] on div at bounding box center [60, 123] width 8 height 8
click at [52, 123] on div at bounding box center [50, 123] width 8 height 8
click at [41, 119] on div at bounding box center [40, 123] width 8 height 8
click at [41, 113] on div at bounding box center [40, 114] width 8 height 8
click at [52, 113] on div at bounding box center [50, 113] width 8 height 8
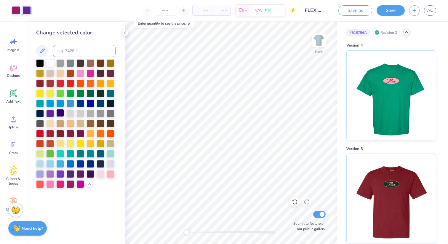
click at [58, 113] on div at bounding box center [60, 113] width 8 height 8
click at [67, 113] on div at bounding box center [70, 113] width 8 height 8
click at [76, 113] on div at bounding box center [80, 113] width 8 height 8
click at [80, 113] on div at bounding box center [80, 113] width 8 height 8
click at [86, 113] on div at bounding box center [90, 113] width 8 height 8
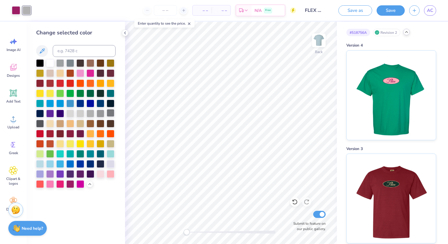
click at [108, 115] on div at bounding box center [111, 113] width 8 height 8
click at [109, 104] on div at bounding box center [111, 103] width 8 height 8
click at [107, 90] on div at bounding box center [111, 93] width 8 height 8
click at [99, 91] on div at bounding box center [100, 93] width 8 height 8
click at [89, 91] on div at bounding box center [90, 93] width 8 height 8
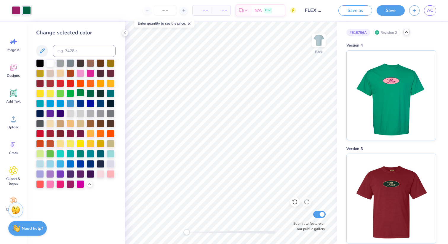
click at [78, 93] on div at bounding box center [80, 93] width 8 height 8
click at [73, 91] on div at bounding box center [70, 93] width 8 height 8
click at [60, 91] on div at bounding box center [60, 93] width 8 height 8
click at [48, 93] on div at bounding box center [50, 93] width 8 height 8
click at [57, 82] on div at bounding box center [60, 83] width 8 height 8
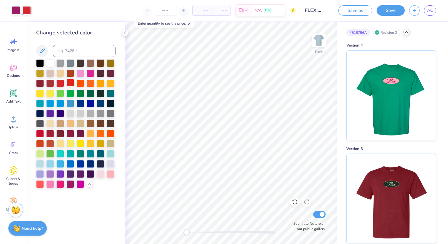
click at [73, 80] on div at bounding box center [70, 83] width 8 height 8
click at [86, 80] on div at bounding box center [90, 83] width 8 height 8
click at [91, 73] on div at bounding box center [90, 73] width 8 height 8
click at [107, 72] on div at bounding box center [111, 73] width 8 height 8
click at [107, 81] on div at bounding box center [111, 83] width 8 height 8
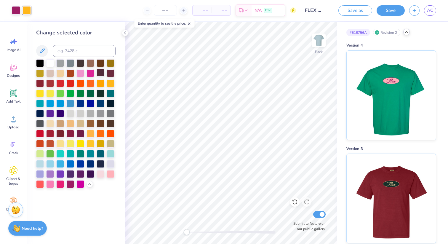
click at [98, 71] on div at bounding box center [100, 73] width 8 height 8
click at [90, 80] on div at bounding box center [90, 83] width 8 height 8
click at [90, 74] on div at bounding box center [90, 73] width 8 height 8
click at [85, 81] on div at bounding box center [75, 123] width 79 height 128
click at [84, 71] on div at bounding box center [80, 73] width 8 height 8
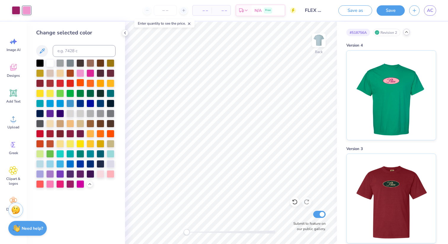
click at [84, 82] on div at bounding box center [80, 83] width 8 height 8
click at [68, 82] on div at bounding box center [70, 83] width 8 height 8
click at [71, 72] on div at bounding box center [70, 73] width 8 height 8
click at [60, 81] on div at bounding box center [60, 83] width 8 height 8
click at [82, 141] on div at bounding box center [80, 143] width 8 height 8
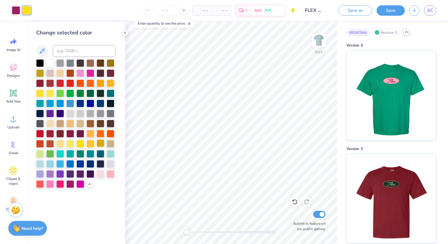
click at [99, 144] on div at bounding box center [100, 143] width 8 height 8
click at [110, 161] on div at bounding box center [111, 163] width 8 height 8
click at [103, 161] on div at bounding box center [100, 163] width 8 height 8
click at [84, 162] on div at bounding box center [80, 163] width 8 height 8
click at [82, 176] on div at bounding box center [80, 173] width 8 height 8
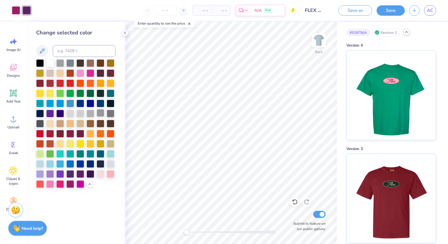
click at [102, 112] on div at bounding box center [100, 113] width 8 height 8
click at [94, 112] on div at bounding box center [90, 113] width 8 height 8
click at [83, 114] on div at bounding box center [80, 113] width 8 height 8
click at [71, 114] on div at bounding box center [70, 113] width 8 height 8
click at [49, 61] on div at bounding box center [50, 63] width 8 height 8
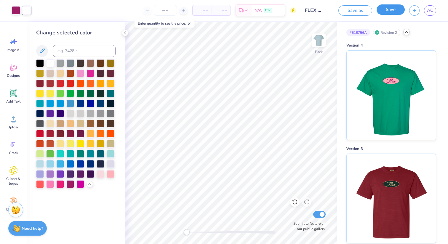
click at [397, 10] on button "Save" at bounding box center [390, 9] width 28 height 10
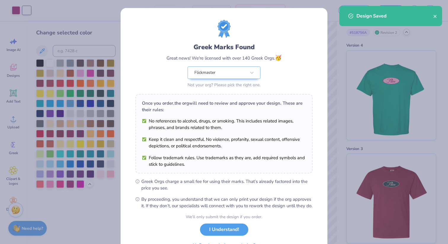
scroll to position [33, 0]
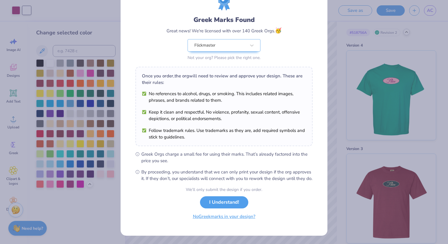
click at [217, 218] on button "No Greek marks in your design?" at bounding box center [224, 216] width 73 height 12
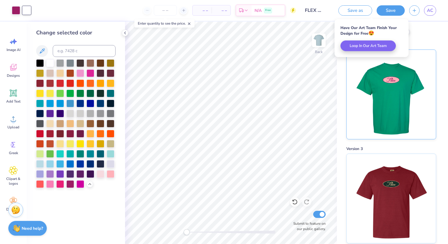
click at [383, 115] on img at bounding box center [390, 94] width 73 height 89
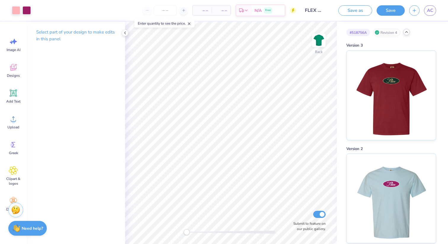
click at [420, 31] on div "# 518756A Revision 4" at bounding box center [391, 32] width 90 height 7
click at [405, 33] on icon at bounding box center [406, 32] width 5 height 5
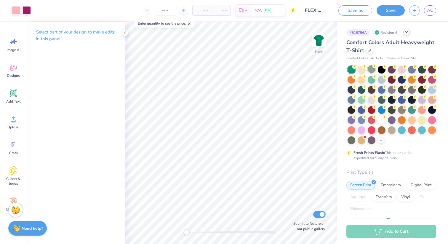
click at [372, 68] on div at bounding box center [371, 69] width 8 height 8
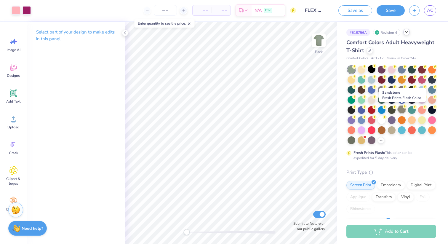
click at [402, 109] on div at bounding box center [402, 109] width 8 height 8
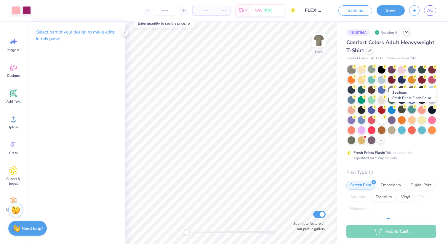
click at [411, 109] on div at bounding box center [412, 109] width 8 height 8
click at [362, 96] on div at bounding box center [361, 99] width 8 height 8
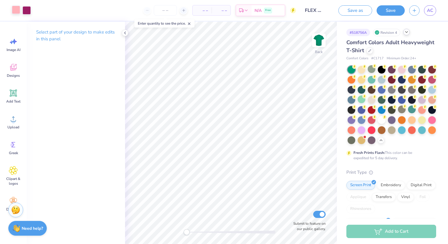
click at [15, 7] on div at bounding box center [16, 10] width 8 height 8
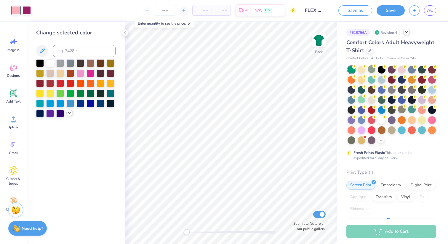
click at [68, 112] on icon at bounding box center [69, 112] width 5 height 5
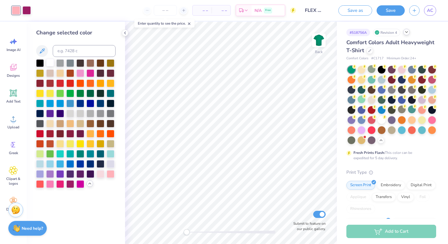
click at [49, 62] on div at bounding box center [50, 63] width 8 height 8
click at [28, 12] on div at bounding box center [26, 10] width 8 height 8
click at [39, 62] on div at bounding box center [40, 63] width 8 height 8
click at [16, 12] on div at bounding box center [16, 10] width 8 height 8
click at [102, 133] on div at bounding box center [100, 133] width 8 height 8
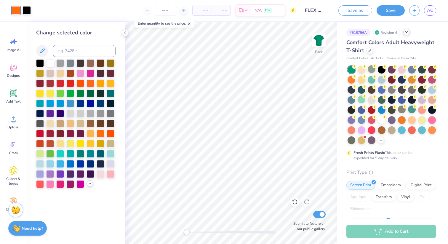
click at [81, 158] on div at bounding box center [75, 123] width 79 height 128
click at [81, 157] on div at bounding box center [80, 153] width 8 height 8
click at [82, 163] on div at bounding box center [80, 163] width 8 height 8
click at [69, 163] on div at bounding box center [70, 163] width 8 height 8
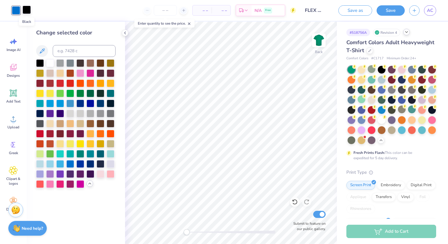
click at [30, 13] on div at bounding box center [26, 10] width 8 height 8
click at [80, 143] on div at bounding box center [80, 143] width 8 height 8
click at [110, 164] on div at bounding box center [111, 163] width 8 height 8
click at [64, 155] on div at bounding box center [60, 153] width 8 height 8
click at [82, 84] on div at bounding box center [80, 83] width 8 height 8
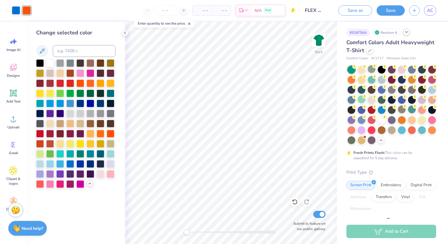
click at [60, 88] on div at bounding box center [75, 123] width 79 height 128
click at [58, 78] on div at bounding box center [75, 123] width 79 height 128
click at [59, 80] on div at bounding box center [60, 83] width 8 height 8
click at [53, 62] on div at bounding box center [50, 63] width 8 height 8
click at [87, 63] on div at bounding box center [90, 63] width 8 height 8
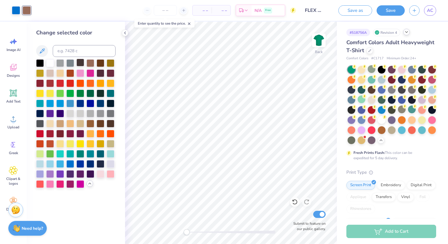
click at [77, 63] on div at bounding box center [80, 63] width 8 height 8
click at [110, 136] on div at bounding box center [111, 133] width 8 height 8
click at [111, 147] on div at bounding box center [111, 143] width 8 height 8
click at [111, 154] on div at bounding box center [111, 153] width 8 height 8
click at [96, 152] on div at bounding box center [100, 153] width 8 height 8
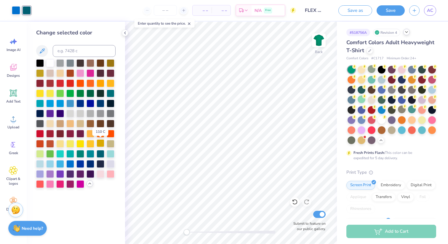
click at [98, 141] on div at bounding box center [100, 143] width 8 height 8
click at [93, 142] on div at bounding box center [90, 143] width 8 height 8
click at [17, 13] on div at bounding box center [16, 10] width 8 height 8
click at [69, 123] on div at bounding box center [70, 123] width 8 height 8
click at [25, 13] on div at bounding box center [26, 10] width 8 height 8
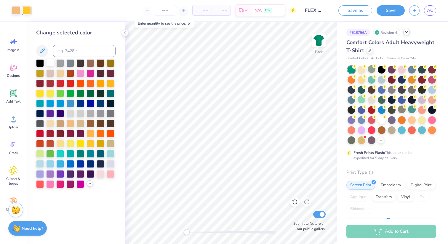
click at [50, 64] on div at bounding box center [50, 63] width 8 height 8
click at [56, 111] on div at bounding box center [60, 113] width 8 height 8
click at [52, 111] on div at bounding box center [50, 113] width 8 height 8
click at [108, 104] on div at bounding box center [111, 103] width 8 height 8
click at [100, 103] on div at bounding box center [100, 103] width 8 height 8
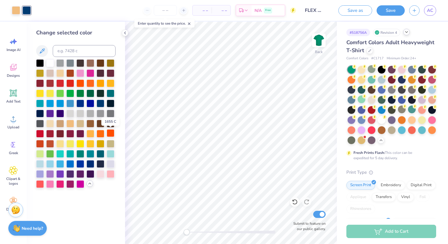
click at [110, 132] on div at bounding box center [111, 133] width 8 height 8
click at [110, 149] on div at bounding box center [75, 123] width 79 height 128
click at [110, 152] on div at bounding box center [111, 153] width 8 height 8
click at [97, 151] on div at bounding box center [100, 153] width 8 height 8
click at [89, 150] on div at bounding box center [90, 153] width 8 height 8
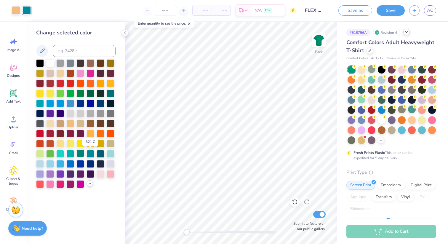
click at [77, 150] on div at bounding box center [80, 153] width 8 height 8
click at [79, 164] on div at bounding box center [80, 163] width 8 height 8
click at [92, 172] on div at bounding box center [90, 173] width 8 height 8
click at [69, 176] on div at bounding box center [70, 173] width 8 height 8
click at [68, 184] on div at bounding box center [70, 183] width 8 height 8
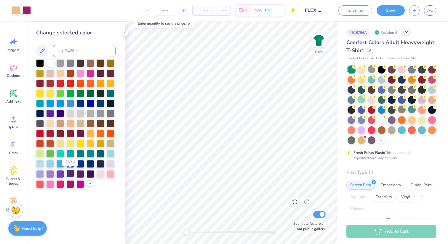
click at [68, 174] on div at bounding box center [70, 173] width 8 height 8
click at [58, 170] on div at bounding box center [60, 173] width 8 height 8
click at [51, 172] on div at bounding box center [50, 173] width 8 height 8
click at [40, 173] on div at bounding box center [40, 173] width 8 height 8
click at [81, 182] on div at bounding box center [80, 183] width 8 height 8
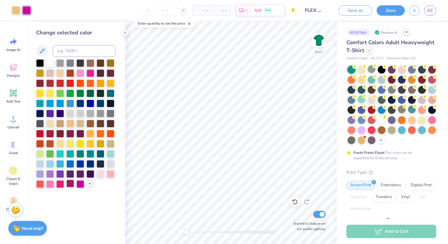
click at [71, 182] on div at bounding box center [70, 183] width 8 height 8
click at [397, 34] on div "Revision 4" at bounding box center [386, 32] width 27 height 7
click at [408, 32] on icon at bounding box center [406, 32] width 5 height 5
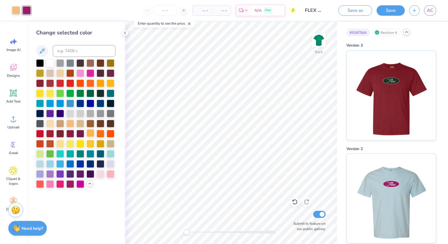
click at [93, 132] on div at bounding box center [90, 133] width 8 height 8
click at [98, 131] on div at bounding box center [100, 133] width 8 height 8
click at [62, 86] on div at bounding box center [60, 83] width 8 height 8
click at [38, 109] on div at bounding box center [40, 113] width 8 height 8
click at [110, 130] on div at bounding box center [111, 133] width 8 height 8
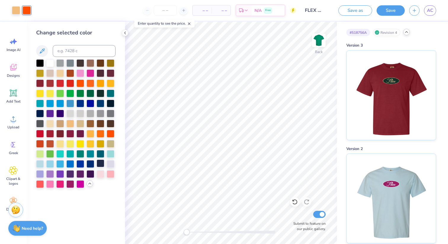
click at [100, 160] on div at bounding box center [100, 163] width 8 height 8
click at [16, 7] on div at bounding box center [16, 10] width 8 height 8
click at [81, 70] on div at bounding box center [80, 73] width 8 height 8
click at [82, 163] on div at bounding box center [80, 163] width 8 height 8
click at [62, 151] on div at bounding box center [60, 153] width 8 height 8
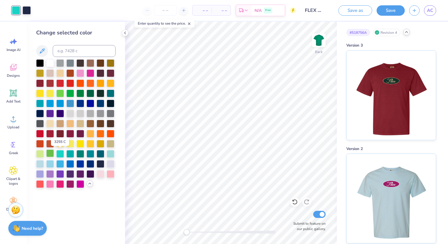
click at [49, 151] on div at bounding box center [50, 153] width 8 height 8
click at [403, 31] on div at bounding box center [406, 32] width 7 height 7
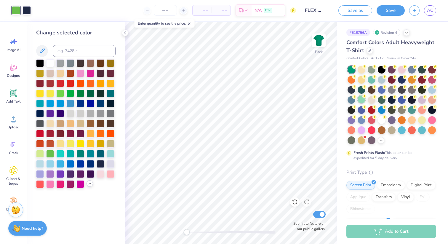
click at [361, 98] on div at bounding box center [361, 99] width 8 height 8
click at [84, 96] on div at bounding box center [80, 93] width 8 height 8
click at [84, 143] on div at bounding box center [80, 143] width 8 height 8
click at [33, 6] on div "Art colors – – Per Item – – Total Est. Delivery N/A Free Design Title FLEX mech…" at bounding box center [224, 10] width 448 height 21
click at [28, 7] on div at bounding box center [26, 10] width 8 height 8
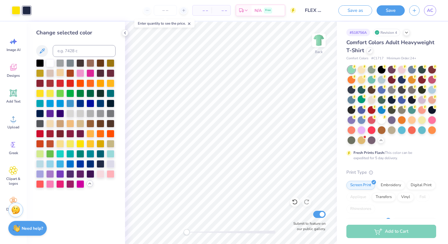
click at [59, 73] on div at bounding box center [60, 73] width 8 height 8
click at [67, 71] on div at bounding box center [70, 73] width 8 height 8
click at [49, 63] on div at bounding box center [50, 63] width 8 height 8
click at [61, 78] on div at bounding box center [75, 123] width 79 height 128
click at [71, 104] on div at bounding box center [70, 103] width 8 height 8
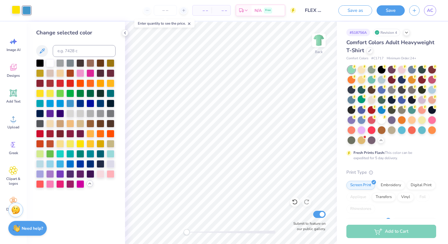
click at [15, 12] on div at bounding box center [16, 10] width 8 height 8
click at [61, 61] on div at bounding box center [60, 63] width 8 height 8
click at [107, 165] on div at bounding box center [111, 163] width 8 height 8
click at [28, 7] on div at bounding box center [26, 10] width 8 height 8
click at [80, 80] on div at bounding box center [80, 83] width 8 height 8
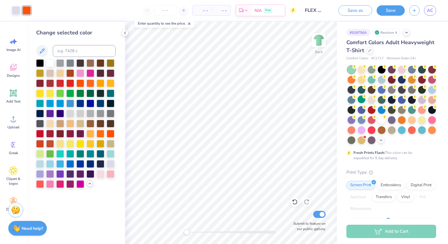
click at [88, 75] on div at bounding box center [90, 73] width 8 height 8
click at [72, 174] on div at bounding box center [70, 173] width 8 height 8
click at [396, 13] on button "Save" at bounding box center [390, 9] width 28 height 10
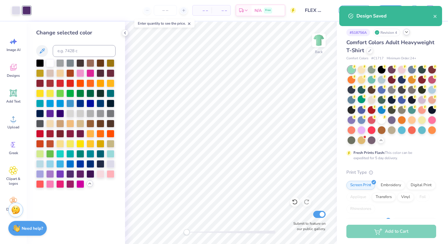
click at [407, 33] on icon at bounding box center [406, 32] width 5 height 5
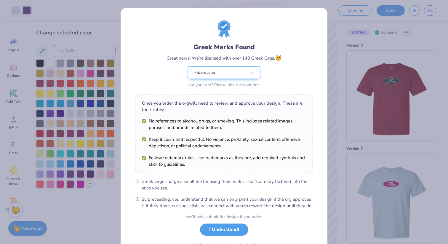
scroll to position [33, 0]
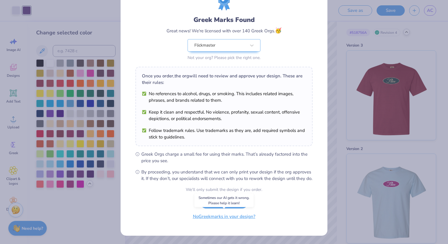
click at [239, 215] on button "No Greek marks in your design?" at bounding box center [224, 216] width 73 height 12
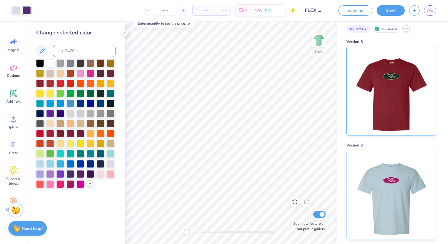
scroll to position [0, 0]
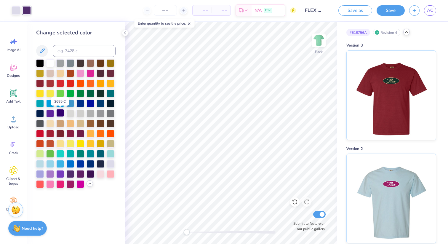
click at [62, 112] on div at bounding box center [60, 113] width 8 height 8
click at [83, 104] on div at bounding box center [80, 103] width 8 height 8
click at [89, 102] on div at bounding box center [90, 103] width 8 height 8
click at [92, 84] on div at bounding box center [90, 83] width 8 height 8
click at [76, 86] on div at bounding box center [80, 83] width 8 height 8
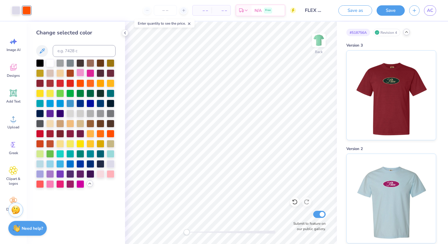
click at [80, 69] on div at bounding box center [80, 73] width 8 height 8
click at [70, 71] on div at bounding box center [70, 73] width 8 height 8
click at [91, 70] on div at bounding box center [90, 73] width 8 height 8
click at [103, 66] on div at bounding box center [100, 63] width 8 height 8
click at [102, 74] on div at bounding box center [100, 73] width 8 height 8
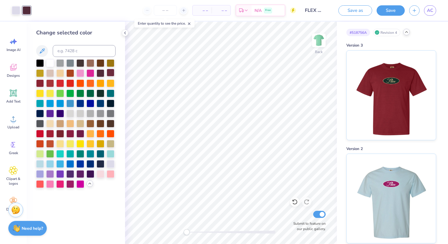
click at [110, 73] on div at bounding box center [111, 73] width 8 height 8
click at [100, 155] on div at bounding box center [100, 153] width 8 height 8
click at [99, 165] on div at bounding box center [100, 163] width 8 height 8
click at [81, 164] on div at bounding box center [80, 163] width 8 height 8
click at [89, 163] on div at bounding box center [90, 163] width 8 height 8
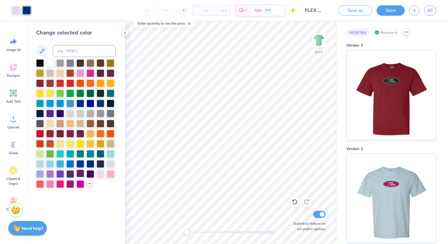
click at [76, 177] on div at bounding box center [80, 173] width 8 height 8
click at [80, 174] on div at bounding box center [80, 173] width 8 height 8
click at [90, 170] on div at bounding box center [90, 173] width 8 height 8
click at [60, 184] on div at bounding box center [60, 183] width 8 height 8
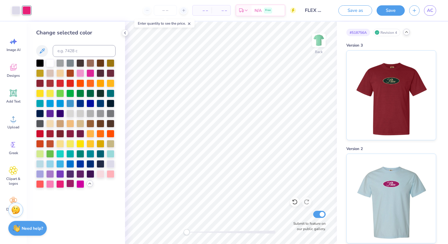
click at [70, 183] on div at bounding box center [70, 183] width 8 height 8
click at [15, 8] on div at bounding box center [16, 10] width 8 height 8
click at [82, 150] on div at bounding box center [80, 153] width 8 height 8
click at [82, 141] on div at bounding box center [80, 143] width 8 height 8
click at [81, 151] on div at bounding box center [80, 153] width 8 height 8
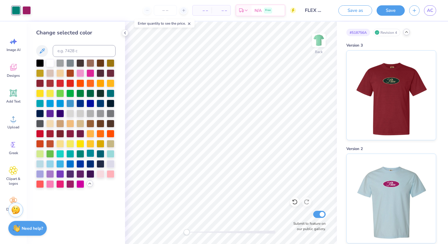
click at [88, 149] on div at bounding box center [90, 153] width 8 height 8
click at [72, 152] on div at bounding box center [70, 153] width 8 height 8
click at [64, 152] on div at bounding box center [60, 153] width 8 height 8
click at [107, 153] on div at bounding box center [111, 153] width 8 height 8
click at [73, 165] on div at bounding box center [70, 163] width 8 height 8
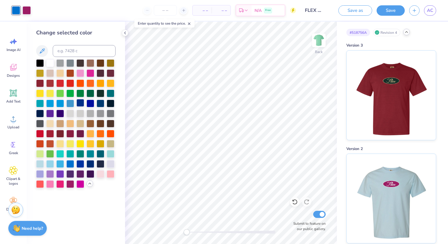
click at [76, 99] on div at bounding box center [80, 103] width 8 height 8
click at [76, 80] on div at bounding box center [80, 83] width 8 height 8
click at [61, 80] on div at bounding box center [60, 83] width 8 height 8
click at [51, 82] on div at bounding box center [50, 83] width 8 height 8
click at [40, 82] on div at bounding box center [40, 83] width 8 height 8
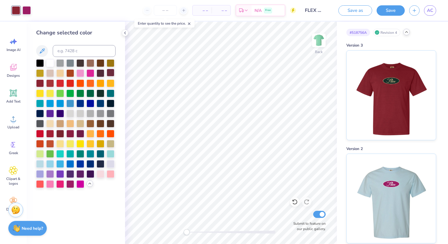
click at [107, 73] on div at bounding box center [111, 73] width 8 height 8
click at [54, 100] on div at bounding box center [50, 103] width 8 height 8
click at [54, 62] on div at bounding box center [50, 63] width 8 height 8
click at [25, 7] on div at bounding box center [26, 10] width 8 height 8
click at [105, 73] on div at bounding box center [75, 123] width 79 height 128
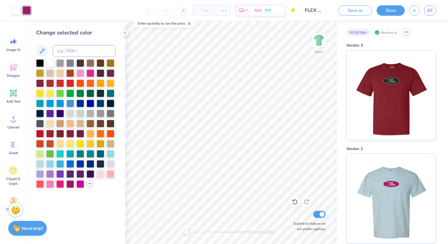
click at [116, 72] on div "Change selected color" at bounding box center [76, 133] width 98 height 222
click at [114, 72] on div at bounding box center [111, 73] width 8 height 8
click at [38, 82] on div at bounding box center [40, 83] width 8 height 8
click at [101, 75] on div at bounding box center [100, 73] width 8 height 8
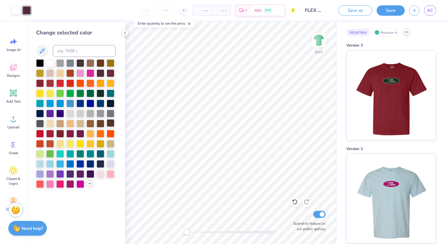
click at [112, 123] on div at bounding box center [111, 123] width 8 height 8
click at [71, 133] on div at bounding box center [70, 133] width 8 height 8
click at [76, 133] on div at bounding box center [80, 133] width 8 height 8
click at [72, 144] on div at bounding box center [70, 143] width 8 height 8
click at [49, 58] on div "Change selected color" at bounding box center [75, 108] width 79 height 159
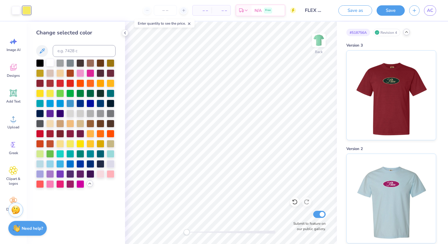
click at [49, 60] on div at bounding box center [50, 63] width 8 height 8
click at [73, 133] on div at bounding box center [70, 133] width 8 height 8
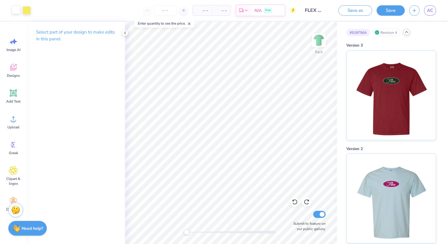
click at [18, 9] on div at bounding box center [16, 10] width 8 height 8
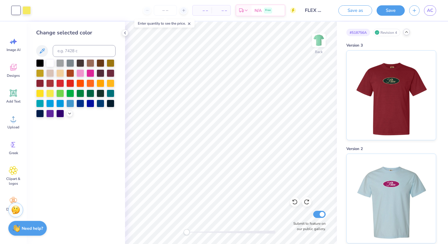
click at [73, 114] on div at bounding box center [75, 88] width 79 height 58
click at [69, 113] on icon at bounding box center [69, 112] width 5 height 5
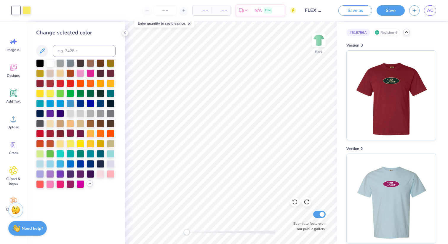
click at [69, 136] on div at bounding box center [70, 133] width 8 height 8
click at [79, 133] on div at bounding box center [80, 133] width 8 height 8
click at [26, 7] on div at bounding box center [26, 10] width 8 height 8
click at [91, 64] on div at bounding box center [90, 63] width 8 height 8
click at [112, 143] on div at bounding box center [111, 143] width 8 height 8
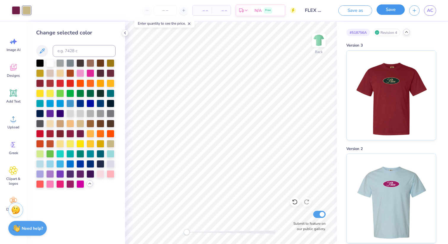
click at [393, 9] on button "Save" at bounding box center [390, 9] width 28 height 10
click at [88, 65] on div at bounding box center [90, 63] width 8 height 8
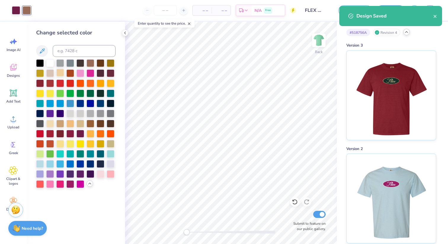
click at [59, 75] on div at bounding box center [60, 73] width 8 height 8
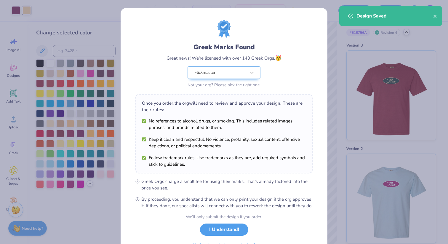
scroll to position [33, 0]
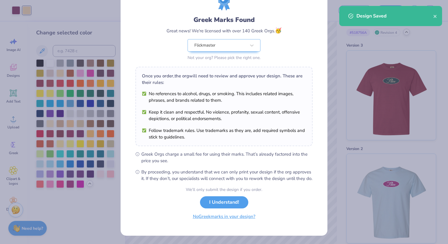
click at [242, 217] on button "No Greek marks in your design?" at bounding box center [224, 216] width 73 height 12
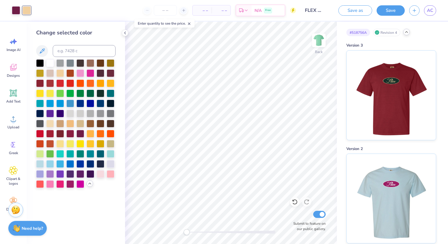
scroll to position [0, 0]
click at [388, 13] on button "Save" at bounding box center [390, 9] width 28 height 10
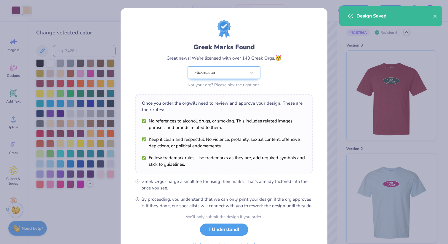
scroll to position [33, 0]
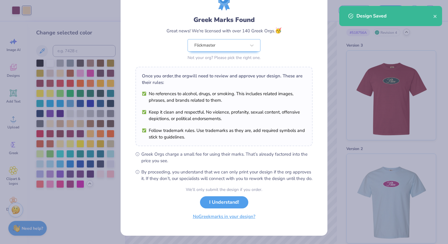
click at [225, 217] on button "No Greek marks in your design?" at bounding box center [224, 216] width 73 height 12
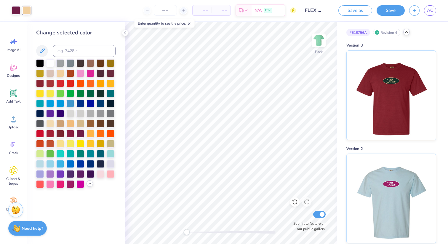
click at [408, 31] on icon at bounding box center [406, 32] width 5 height 5
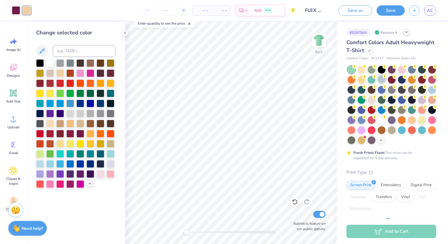
click at [383, 82] on div at bounding box center [381, 79] width 8 height 8
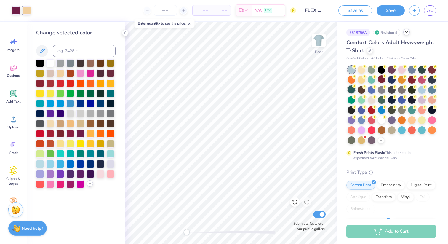
click at [352, 89] on div at bounding box center [351, 89] width 8 height 8
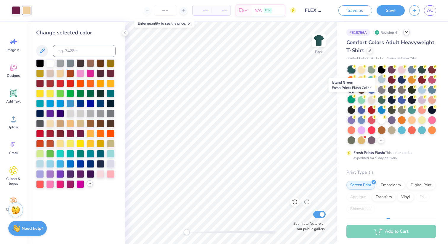
click at [352, 98] on icon at bounding box center [354, 96] width 4 height 4
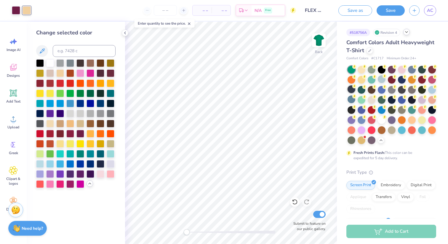
click at [351, 90] on div at bounding box center [351, 89] width 8 height 8
click at [353, 88] on div at bounding box center [351, 89] width 8 height 8
click at [391, 11] on button "Save" at bounding box center [390, 9] width 28 height 10
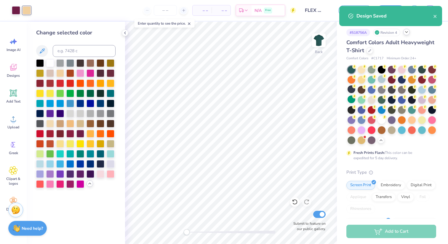
click at [408, 35] on div "# 518756A Revision 4" at bounding box center [391, 32] width 90 height 7
click at [408, 33] on icon at bounding box center [406, 32] width 5 height 5
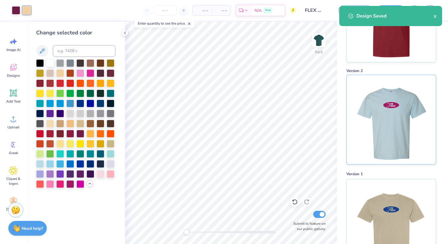
scroll to position [210, 0]
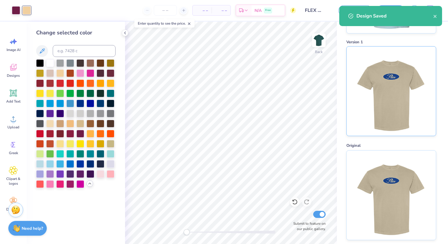
click at [398, 81] on img at bounding box center [390, 90] width 73 height 89
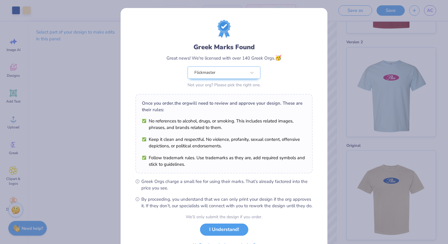
scroll to position [33, 0]
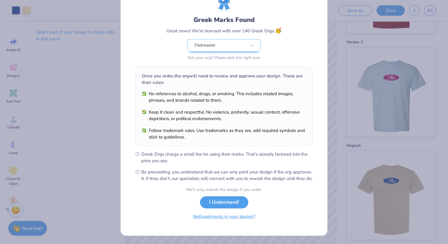
click at [229, 218] on button "No Greek marks in your design?" at bounding box center [224, 216] width 73 height 12
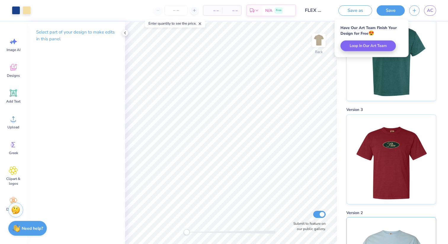
scroll to position [0, 0]
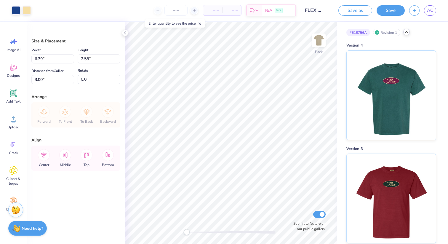
click at [403, 29] on div "# 518756A Revision 1" at bounding box center [391, 32] width 90 height 7
click at [405, 30] on icon at bounding box center [406, 32] width 5 height 5
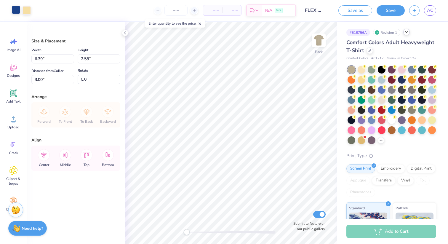
click at [15, 8] on div at bounding box center [16, 10] width 8 height 8
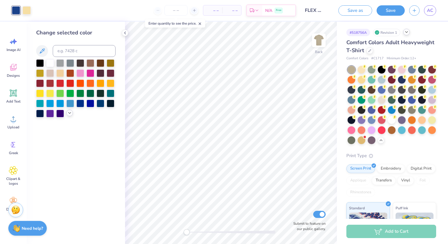
click at [69, 112] on icon at bounding box center [69, 112] width 5 height 5
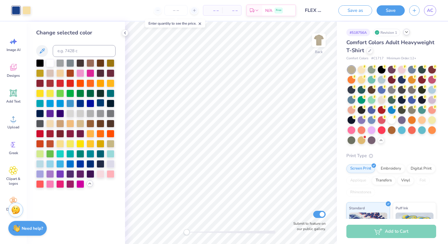
click at [99, 103] on div at bounding box center [100, 103] width 8 height 8
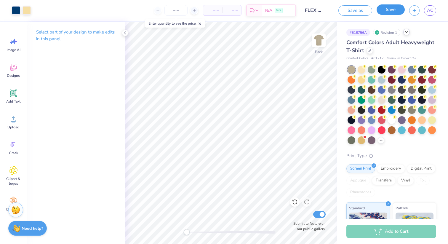
click at [386, 10] on button "Save" at bounding box center [390, 9] width 28 height 10
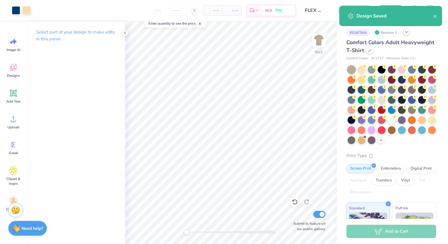
click at [408, 32] on icon at bounding box center [406, 32] width 5 height 5
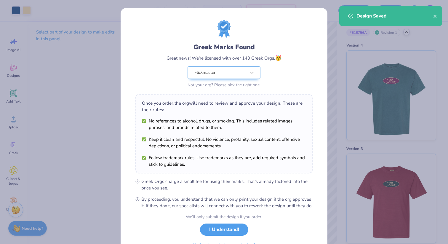
scroll to position [33, 0]
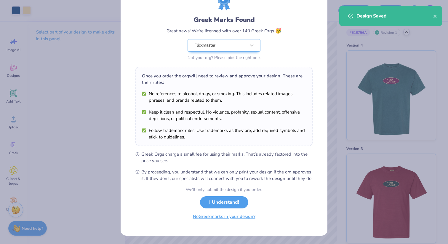
click at [239, 217] on button "No Greek marks in your design?" at bounding box center [224, 216] width 73 height 12
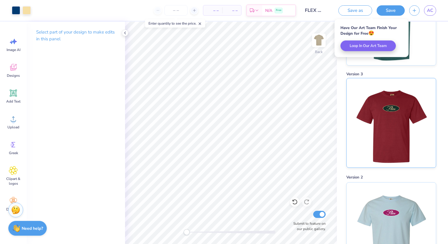
scroll to position [171, 0]
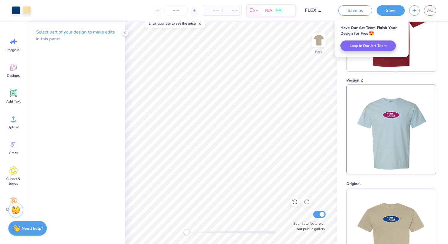
click at [411, 121] on img at bounding box center [390, 129] width 73 height 89
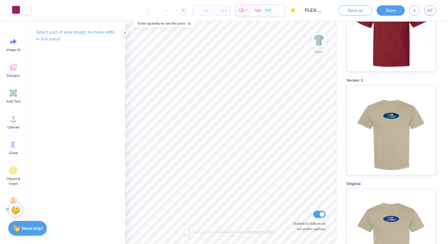
click at [15, 9] on div at bounding box center [16, 10] width 8 height 8
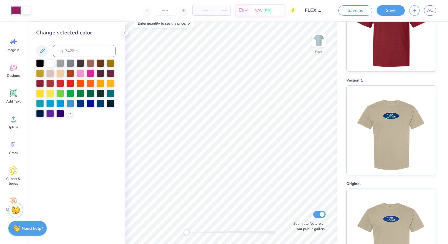
click at [69, 117] on div "Change selected color" at bounding box center [76, 133] width 98 height 222
click at [69, 112] on icon at bounding box center [69, 112] width 5 height 5
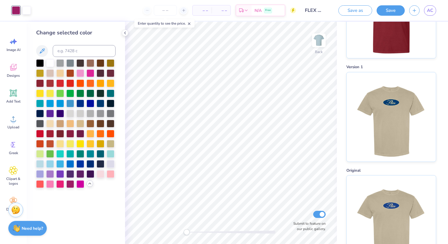
scroll to position [210, 0]
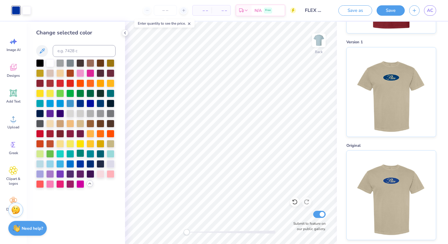
click at [81, 149] on div at bounding box center [80, 153] width 8 height 8
click at [78, 101] on div at bounding box center [80, 103] width 8 height 8
click at [101, 92] on div at bounding box center [100, 93] width 8 height 8
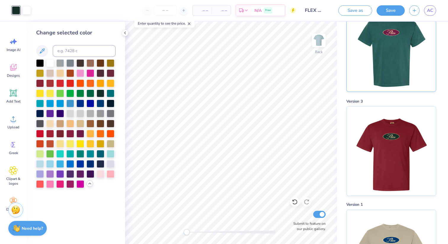
scroll to position [89, 0]
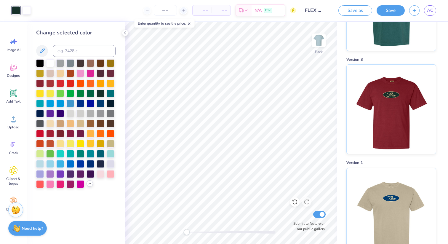
click at [94, 147] on div at bounding box center [90, 143] width 8 height 8
click at [98, 144] on div at bounding box center [100, 143] width 8 height 8
click at [28, 9] on div at bounding box center [26, 10] width 8 height 8
click at [82, 176] on div at bounding box center [80, 173] width 8 height 8
click at [70, 172] on div at bounding box center [70, 173] width 8 height 8
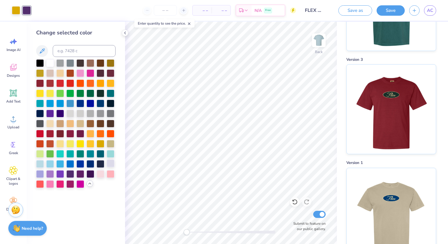
click at [108, 161] on div at bounding box center [111, 163] width 8 height 8
click at [63, 62] on div at bounding box center [60, 63] width 8 height 8
click at [53, 64] on div at bounding box center [50, 63] width 8 height 8
click at [61, 62] on div at bounding box center [60, 63] width 8 height 8
click at [67, 61] on div at bounding box center [70, 63] width 8 height 8
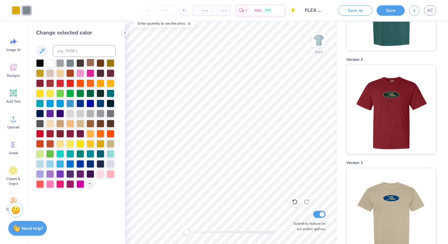
click at [89, 65] on div at bounding box center [90, 63] width 8 height 8
click at [83, 126] on div at bounding box center [80, 123] width 8 height 8
click at [89, 126] on div at bounding box center [90, 123] width 8 height 8
click at [59, 121] on div at bounding box center [60, 123] width 8 height 8
click at [70, 120] on div at bounding box center [70, 123] width 8 height 8
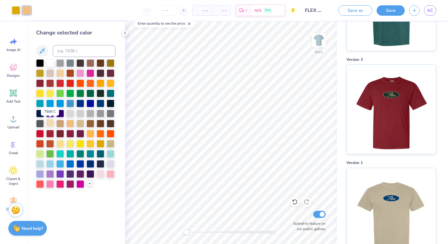
click at [50, 120] on div at bounding box center [50, 123] width 8 height 8
click at [111, 144] on div at bounding box center [111, 143] width 8 height 8
click at [49, 121] on div at bounding box center [50, 123] width 8 height 8
click at [191, 25] on icon at bounding box center [189, 24] width 4 height 4
click at [98, 59] on div at bounding box center [100, 63] width 8 height 8
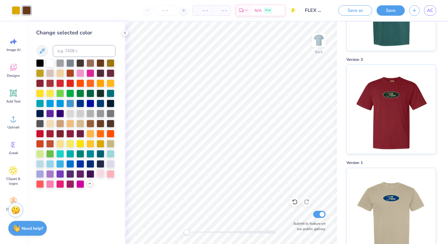
click at [101, 172] on div at bounding box center [100, 173] width 8 height 8
click at [110, 162] on div at bounding box center [111, 163] width 8 height 8
click at [100, 174] on div at bounding box center [100, 173] width 8 height 8
click at [58, 141] on div at bounding box center [60, 143] width 8 height 8
click at [51, 126] on div at bounding box center [50, 123] width 8 height 8
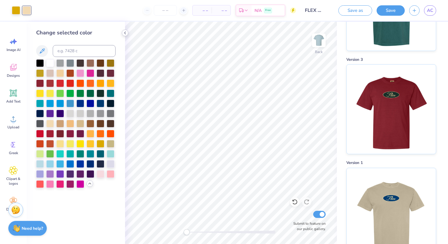
click at [124, 34] on icon at bounding box center [125, 32] width 5 height 5
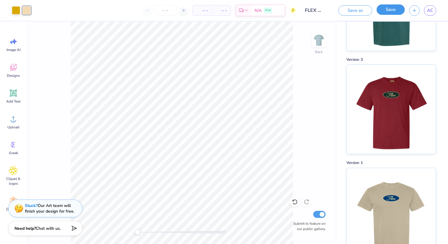
click at [398, 7] on button "Save" at bounding box center [390, 9] width 28 height 10
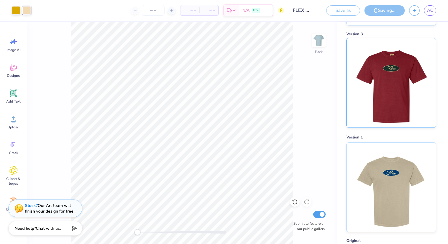
scroll to position [0, 0]
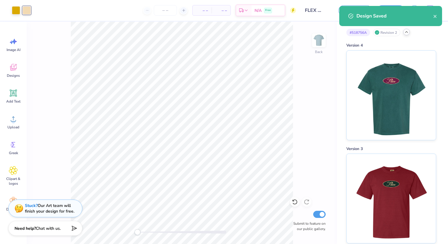
click at [437, 15] on div "Design Saved" at bounding box center [390, 16] width 103 height 20
click at [434, 15] on icon "close" at bounding box center [434, 16] width 3 height 3
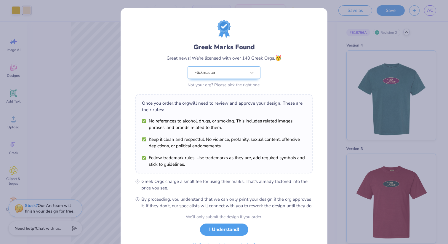
scroll to position [33, 0]
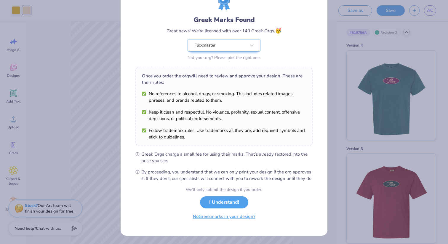
click at [224, 221] on button "No Greek marks in your design?" at bounding box center [224, 216] width 73 height 12
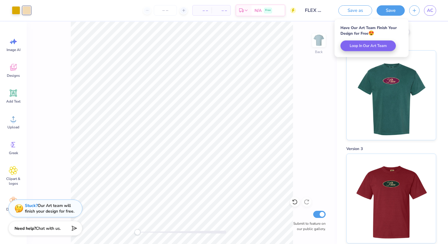
scroll to position [0, 0]
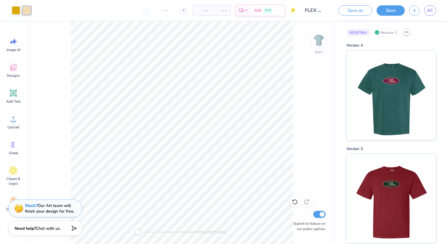
click at [409, 33] on div at bounding box center [406, 32] width 7 height 7
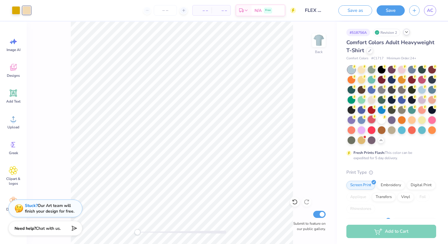
click at [369, 123] on div at bounding box center [371, 119] width 8 height 8
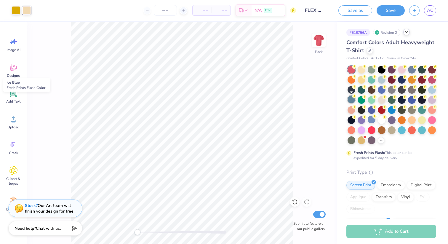
click at [352, 99] on div at bounding box center [351, 99] width 8 height 8
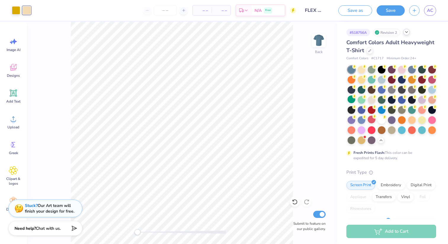
click at [409, 33] on div at bounding box center [406, 32] width 7 height 7
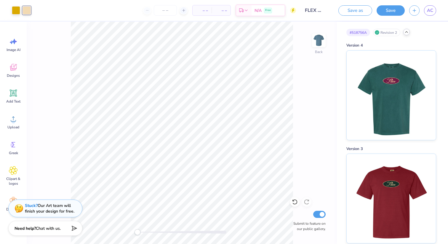
click at [406, 30] on icon at bounding box center [406, 32] width 5 height 5
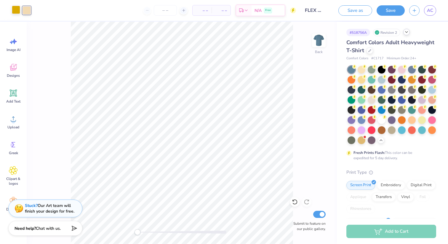
click at [17, 12] on div at bounding box center [16, 10] width 8 height 8
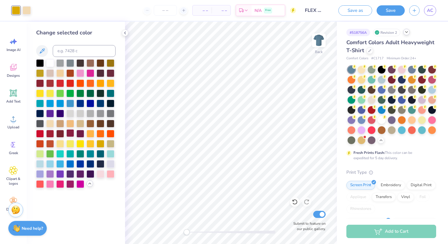
click at [72, 131] on div at bounding box center [70, 133] width 8 height 8
click at [102, 154] on div at bounding box center [100, 153] width 8 height 8
click at [109, 151] on div at bounding box center [111, 153] width 8 height 8
click at [101, 152] on div at bounding box center [100, 153] width 8 height 8
click at [105, 165] on div at bounding box center [75, 123] width 79 height 128
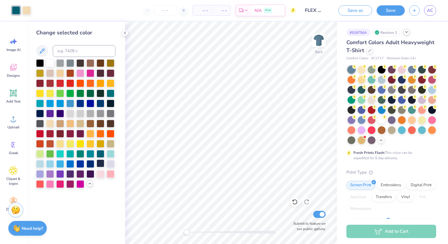
click at [101, 165] on div at bounding box center [100, 163] width 8 height 8
click at [77, 86] on div at bounding box center [80, 83] width 8 height 8
click at [70, 84] on div at bounding box center [70, 83] width 8 height 8
click at [65, 84] on div at bounding box center [75, 123] width 79 height 128
click at [48, 132] on div at bounding box center [50, 133] width 8 height 8
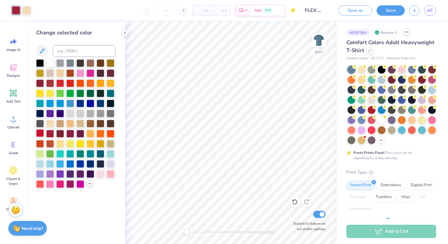
click at [42, 132] on div at bounding box center [40, 133] width 8 height 8
click at [40, 143] on div at bounding box center [40, 143] width 8 height 8
click at [28, 7] on div at bounding box center [26, 10] width 8 height 8
click at [51, 64] on div at bounding box center [50, 63] width 8 height 8
click at [50, 74] on div at bounding box center [50, 73] width 8 height 8
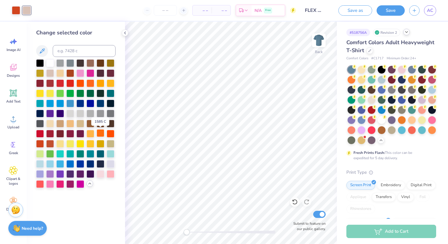
click at [101, 136] on div at bounding box center [100, 133] width 8 height 8
click at [93, 133] on div at bounding box center [90, 133] width 8 height 8
click at [107, 165] on div at bounding box center [111, 163] width 8 height 8
click at [110, 172] on div at bounding box center [111, 173] width 8 height 8
click at [76, 183] on div at bounding box center [80, 183] width 8 height 8
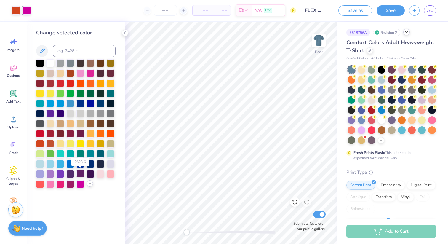
click at [78, 171] on div at bounding box center [80, 173] width 8 height 8
click at [69, 163] on div at bounding box center [70, 163] width 8 height 8
click at [107, 92] on div at bounding box center [111, 93] width 8 height 8
click at [100, 92] on div at bounding box center [100, 93] width 8 height 8
click at [101, 99] on div at bounding box center [100, 103] width 8 height 8
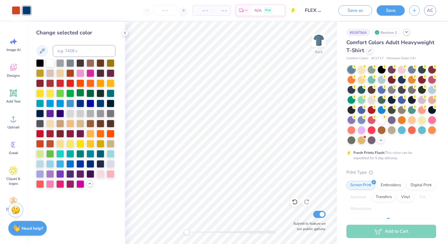
click at [76, 94] on div at bounding box center [80, 93] width 8 height 8
click at [73, 94] on div at bounding box center [70, 93] width 8 height 8
click at [56, 91] on div at bounding box center [60, 93] width 8 height 8
click at [50, 91] on div at bounding box center [50, 93] width 8 height 8
click at [41, 91] on div at bounding box center [40, 93] width 8 height 8
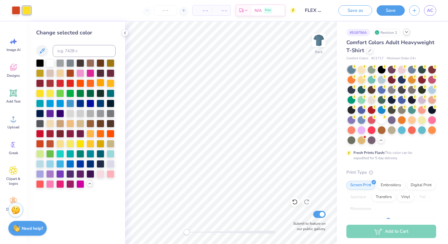
click at [104, 79] on div at bounding box center [100, 83] width 8 height 8
click at [109, 81] on div at bounding box center [111, 83] width 8 height 8
click at [99, 75] on div at bounding box center [100, 73] width 8 height 8
click at [114, 75] on div at bounding box center [111, 73] width 8 height 8
click at [112, 74] on div at bounding box center [111, 73] width 8 height 8
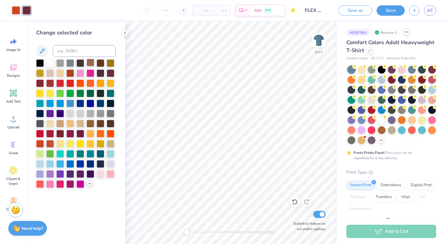
click at [90, 59] on div at bounding box center [90, 63] width 8 height 8
click at [102, 61] on div at bounding box center [100, 63] width 8 height 8
click at [112, 61] on div at bounding box center [111, 63] width 8 height 8
click at [71, 62] on div at bounding box center [70, 63] width 8 height 8
click at [53, 59] on div at bounding box center [50, 63] width 8 height 8
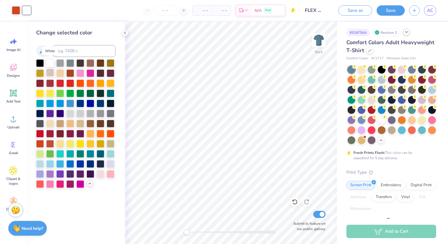
click at [52, 70] on div at bounding box center [50, 73] width 8 height 8
click at [65, 72] on div at bounding box center [75, 123] width 79 height 128
click at [61, 72] on div at bounding box center [60, 73] width 8 height 8
click at [83, 114] on div at bounding box center [80, 113] width 8 height 8
click at [46, 124] on div at bounding box center [50, 123] width 8 height 8
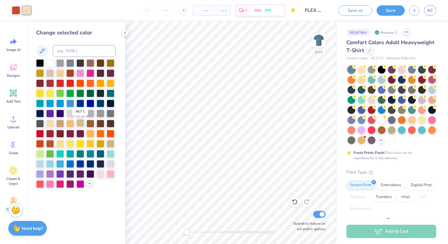
click at [82, 123] on div at bounding box center [80, 123] width 8 height 8
click at [95, 138] on div at bounding box center [75, 123] width 79 height 128
click at [89, 133] on div at bounding box center [90, 133] width 8 height 8
click at [18, 12] on div at bounding box center [16, 10] width 8 height 8
click at [60, 131] on div at bounding box center [60, 133] width 8 height 8
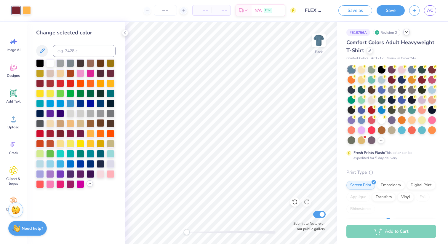
click at [102, 121] on div at bounding box center [100, 123] width 8 height 8
click at [28, 7] on div at bounding box center [26, 10] width 8 height 8
click at [73, 113] on div at bounding box center [70, 113] width 8 height 8
click at [72, 121] on div at bounding box center [70, 123] width 8 height 8
click at [84, 123] on div at bounding box center [80, 123] width 8 height 8
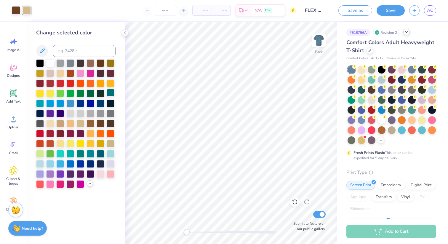
click at [109, 94] on div at bounding box center [111, 93] width 8 height 8
click at [65, 100] on div at bounding box center [75, 123] width 79 height 128
click at [67, 102] on div at bounding box center [70, 103] width 8 height 8
click at [62, 152] on div at bounding box center [60, 153] width 8 height 8
click at [107, 146] on div at bounding box center [111, 143] width 8 height 8
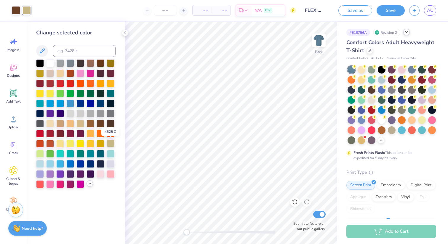
click at [109, 144] on div at bounding box center [111, 143] width 8 height 8
click at [40, 152] on div at bounding box center [40, 153] width 8 height 8
click at [101, 143] on div at bounding box center [100, 143] width 8 height 8
click at [111, 141] on div at bounding box center [111, 143] width 8 height 8
click at [89, 59] on div at bounding box center [90, 63] width 8 height 8
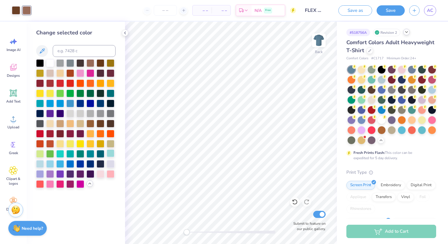
click at [107, 153] on div at bounding box center [111, 153] width 8 height 8
click at [110, 143] on div at bounding box center [111, 143] width 8 height 8
click at [47, 123] on div at bounding box center [50, 123] width 8 height 8
click at [70, 123] on div at bounding box center [70, 123] width 8 height 8
click at [53, 123] on div at bounding box center [50, 123] width 8 height 8
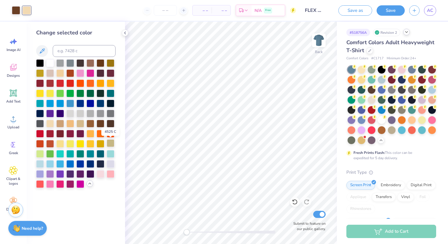
click at [112, 144] on div at bounding box center [111, 143] width 8 height 8
click at [62, 140] on div at bounding box center [60, 143] width 8 height 8
click at [108, 142] on div at bounding box center [111, 143] width 8 height 8
click at [59, 146] on div at bounding box center [60, 143] width 8 height 8
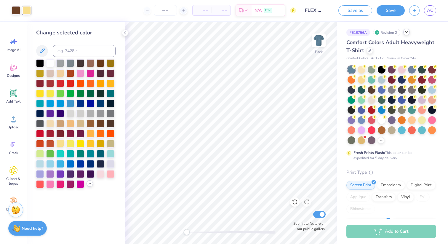
click at [61, 142] on div at bounding box center [60, 143] width 8 height 8
click at [108, 142] on div at bounding box center [111, 143] width 8 height 8
click at [103, 169] on div at bounding box center [75, 123] width 79 height 128
click at [101, 174] on div at bounding box center [100, 173] width 8 height 8
click at [107, 164] on div at bounding box center [111, 164] width 8 height 8
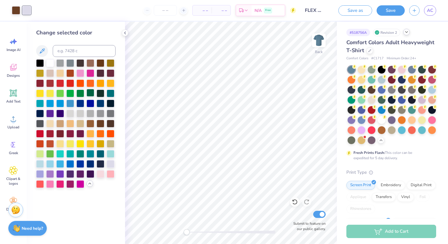
click at [90, 94] on div at bounding box center [90, 93] width 8 height 8
click at [83, 94] on div at bounding box center [80, 93] width 8 height 8
click at [84, 140] on div at bounding box center [80, 143] width 8 height 8
click at [92, 134] on div at bounding box center [90, 133] width 8 height 8
click at [100, 136] on div at bounding box center [100, 133] width 8 height 8
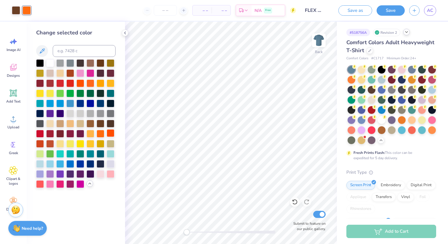
click at [107, 134] on div at bounding box center [111, 133] width 8 height 8
click at [110, 144] on div at bounding box center [111, 143] width 8 height 8
click at [88, 65] on div at bounding box center [90, 63] width 8 height 8
click at [102, 62] on div at bounding box center [100, 63] width 8 height 8
click at [111, 62] on div at bounding box center [111, 63] width 8 height 8
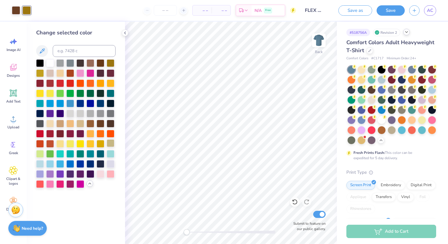
click at [112, 140] on div at bounding box center [111, 143] width 8 height 8
click at [49, 123] on div at bounding box center [50, 123] width 8 height 8
click at [59, 123] on div at bounding box center [60, 123] width 8 height 8
click at [110, 143] on div at bounding box center [111, 143] width 8 height 8
click at [61, 124] on div at bounding box center [60, 123] width 8 height 8
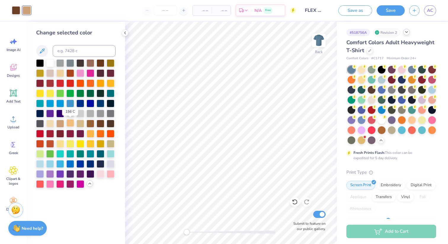
click at [69, 124] on div at bounding box center [70, 123] width 8 height 8
click at [80, 122] on div at bounding box center [80, 123] width 8 height 8
click at [49, 121] on div at bounding box center [50, 123] width 8 height 8
click at [59, 72] on div at bounding box center [60, 73] width 8 height 8
click at [53, 121] on div at bounding box center [50, 123] width 8 height 8
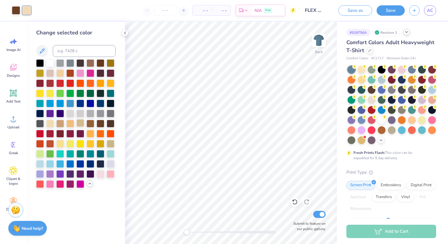
click at [77, 122] on div at bounding box center [80, 123] width 8 height 8
click at [70, 122] on div at bounding box center [70, 123] width 8 height 8
click at [80, 123] on div at bounding box center [80, 123] width 8 height 8
click at [111, 141] on div at bounding box center [111, 143] width 8 height 8
click at [83, 124] on div at bounding box center [80, 123] width 8 height 8
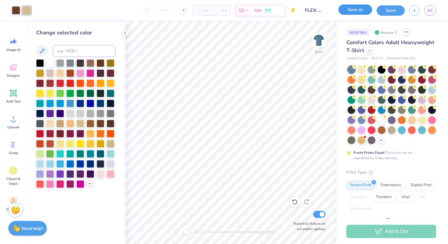
click at [356, 8] on button "Save as" at bounding box center [355, 9] width 34 height 10
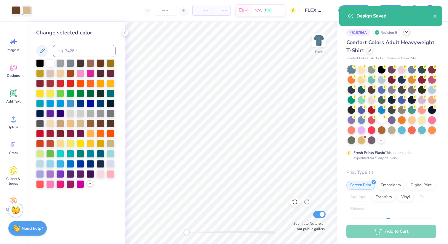
click at [408, 33] on icon at bounding box center [406, 32] width 5 height 5
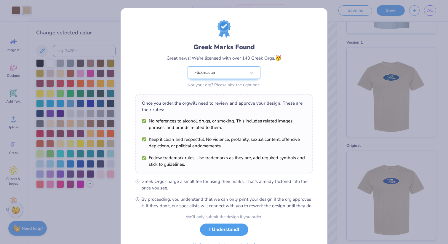
scroll to position [33, 0]
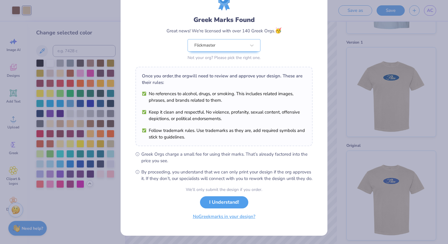
click at [229, 218] on button "No Greek marks in your design?" at bounding box center [224, 216] width 73 height 12
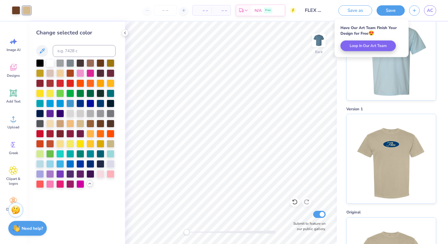
scroll to position [207, 0]
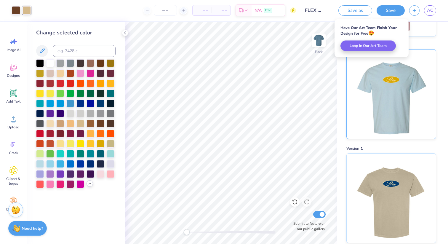
click at [417, 110] on img at bounding box center [390, 93] width 73 height 89
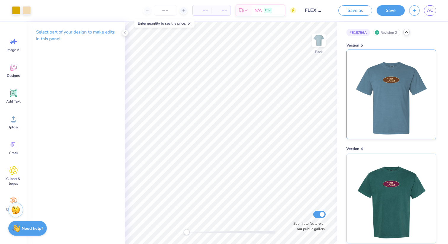
click at [413, 86] on img at bounding box center [390, 94] width 73 height 89
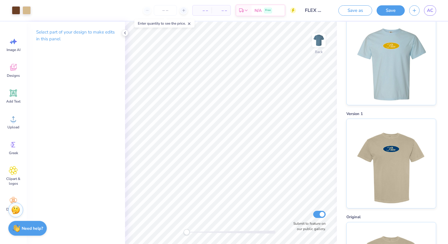
scroll to position [6, 0]
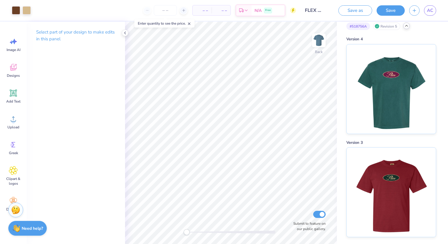
click at [408, 25] on icon at bounding box center [406, 25] width 5 height 5
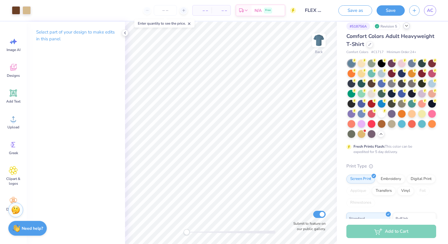
click at [409, 27] on div at bounding box center [406, 25] width 7 height 7
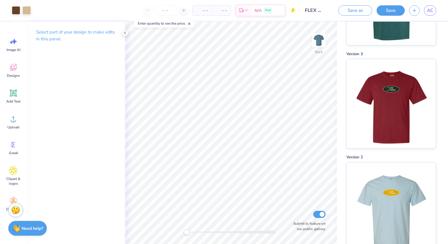
scroll to position [0, 0]
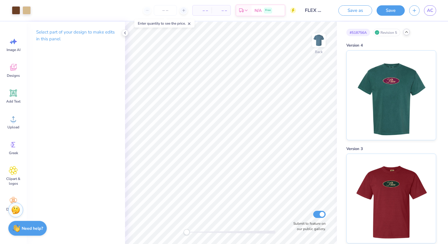
click at [407, 30] on icon at bounding box center [406, 32] width 5 height 5
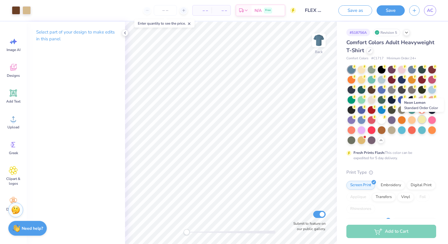
click at [419, 117] on div at bounding box center [422, 119] width 8 height 8
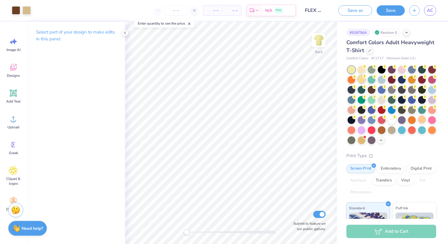
click at [361, 77] on div at bounding box center [361, 79] width 8 height 8
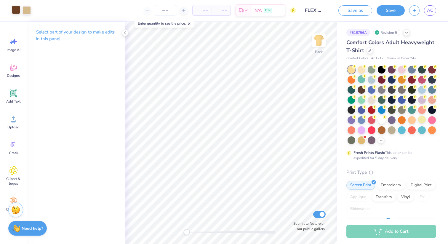
click at [18, 11] on div at bounding box center [16, 10] width 8 height 8
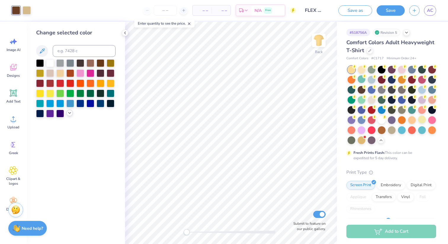
click at [67, 115] on icon at bounding box center [69, 112] width 5 height 5
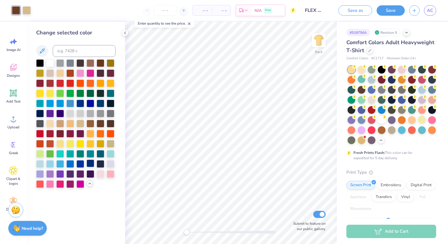
click at [87, 164] on div at bounding box center [90, 163] width 8 height 8
click at [88, 174] on div at bounding box center [90, 173] width 8 height 8
click at [67, 173] on div at bounding box center [70, 173] width 8 height 8
click at [58, 173] on div at bounding box center [60, 173] width 8 height 8
click at [64, 109] on div at bounding box center [75, 123] width 79 height 128
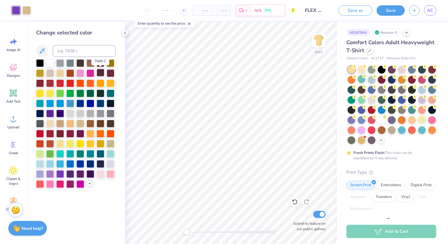
click at [101, 71] on div at bounding box center [100, 73] width 8 height 8
click at [93, 131] on div at bounding box center [90, 133] width 8 height 8
click at [93, 120] on div at bounding box center [90, 124] width 8 height 8
click at [89, 134] on div at bounding box center [90, 133] width 8 height 8
click at [95, 162] on div at bounding box center [75, 123] width 79 height 128
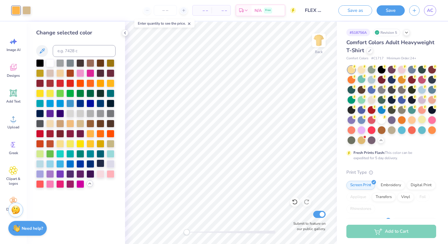
click at [103, 162] on div at bounding box center [100, 163] width 8 height 8
click at [110, 171] on div at bounding box center [111, 173] width 8 height 8
click at [99, 173] on div at bounding box center [100, 173] width 8 height 8
click at [111, 173] on div at bounding box center [111, 173] width 8 height 8
click at [104, 174] on div at bounding box center [100, 173] width 8 height 8
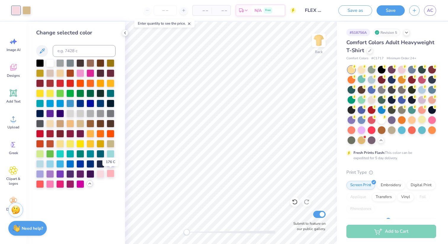
click at [107, 173] on div at bounding box center [111, 173] width 8 height 8
click at [103, 176] on div at bounding box center [100, 173] width 8 height 8
click at [110, 176] on div at bounding box center [111, 173] width 8 height 8
click at [100, 75] on div at bounding box center [100, 73] width 8 height 8
click at [112, 73] on div at bounding box center [111, 73] width 8 height 8
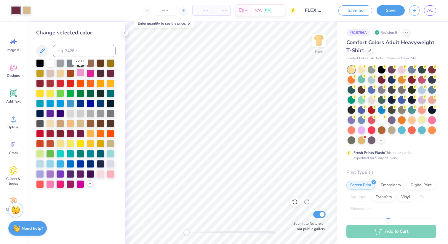
click at [77, 74] on div at bounding box center [80, 73] width 8 height 8
click at [95, 66] on div at bounding box center [75, 123] width 79 height 128
click at [100, 64] on div at bounding box center [100, 63] width 8 height 8
click at [70, 73] on div at bounding box center [70, 73] width 8 height 8
click at [27, 12] on div at bounding box center [26, 10] width 8 height 8
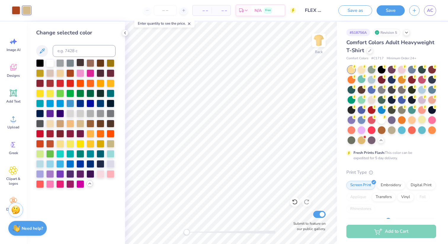
click at [82, 64] on div at bounding box center [80, 63] width 8 height 8
click at [98, 64] on div at bounding box center [100, 63] width 8 height 8
click at [104, 79] on div at bounding box center [75, 123] width 79 height 128
click at [101, 75] on div at bounding box center [100, 73] width 8 height 8
click at [107, 72] on div at bounding box center [111, 73] width 8 height 8
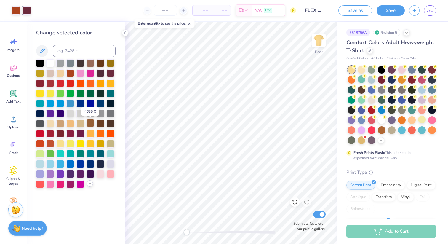
click at [91, 121] on div at bounding box center [90, 123] width 8 height 8
click at [89, 131] on div at bounding box center [90, 133] width 8 height 8
click at [60, 65] on div at bounding box center [60, 63] width 8 height 8
click at [100, 155] on div at bounding box center [100, 153] width 8 height 8
click at [101, 172] on div at bounding box center [100, 173] width 8 height 8
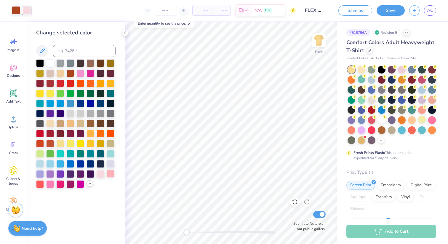
click at [111, 170] on div at bounding box center [111, 173] width 8 height 8
click at [111, 160] on div at bounding box center [111, 164] width 8 height 8
click at [73, 169] on div at bounding box center [70, 173] width 8 height 8
click at [79, 172] on div at bounding box center [80, 173] width 8 height 8
click at [79, 186] on div at bounding box center [80, 183] width 8 height 8
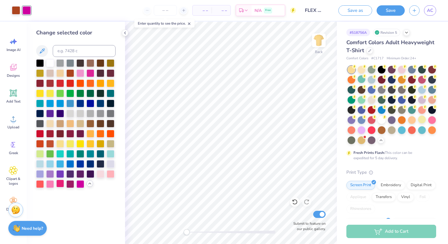
click at [59, 186] on div at bounding box center [60, 183] width 8 height 8
click at [50, 182] on div at bounding box center [50, 183] width 8 height 8
click at [41, 183] on div at bounding box center [40, 183] width 8 height 8
click at [52, 137] on div at bounding box center [50, 133] width 8 height 8
click at [52, 142] on div at bounding box center [50, 143] width 8 height 8
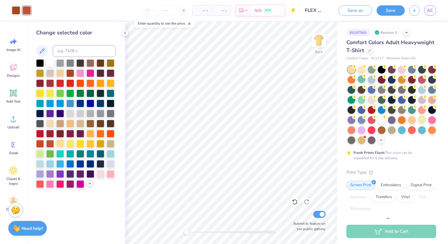
click at [61, 141] on div at bounding box center [60, 143] width 8 height 8
click at [71, 142] on div at bounding box center [70, 143] width 8 height 8
click at [84, 112] on div at bounding box center [80, 113] width 8 height 8
click at [94, 111] on div at bounding box center [90, 113] width 8 height 8
click at [104, 100] on div at bounding box center [100, 103] width 8 height 8
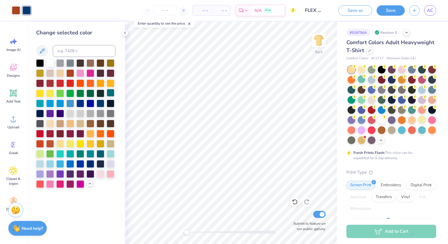
click at [113, 94] on div at bounding box center [111, 93] width 8 height 8
click at [89, 91] on div at bounding box center [90, 93] width 8 height 8
click at [79, 91] on div at bounding box center [80, 93] width 8 height 8
click at [68, 91] on div at bounding box center [70, 93] width 8 height 8
click at [96, 84] on div at bounding box center [100, 83] width 8 height 8
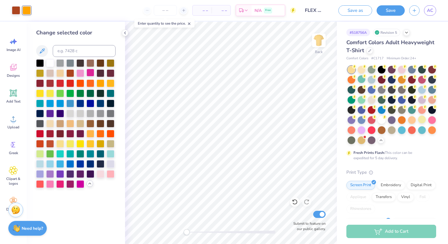
click at [89, 72] on div at bounding box center [90, 73] width 8 height 8
click at [100, 72] on div at bounding box center [100, 73] width 8 height 8
click at [114, 73] on div at bounding box center [111, 73] width 8 height 8
click at [102, 71] on div at bounding box center [100, 73] width 8 height 8
click at [79, 114] on div at bounding box center [80, 113] width 8 height 8
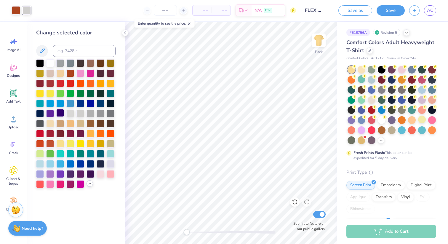
click at [63, 114] on div at bounding box center [60, 113] width 8 height 8
click at [50, 113] on div at bounding box center [50, 113] width 8 height 8
click at [48, 113] on div at bounding box center [50, 113] width 8 height 8
click at [43, 113] on div at bounding box center [40, 113] width 8 height 8
click at [96, 89] on div at bounding box center [75, 123] width 79 height 128
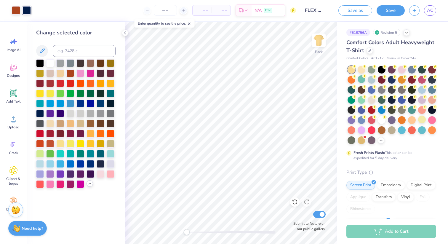
click at [95, 90] on div at bounding box center [75, 123] width 79 height 128
click at [98, 91] on div at bounding box center [100, 93] width 8 height 8
click at [107, 91] on div at bounding box center [111, 93] width 8 height 8
click at [97, 90] on div at bounding box center [100, 93] width 8 height 8
click at [77, 134] on div at bounding box center [80, 133] width 8 height 8
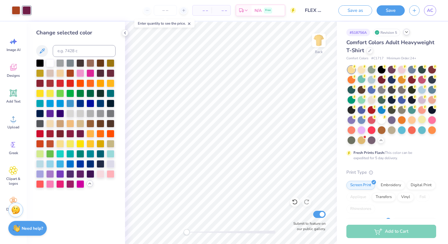
click at [404, 31] on icon at bounding box center [406, 32] width 5 height 5
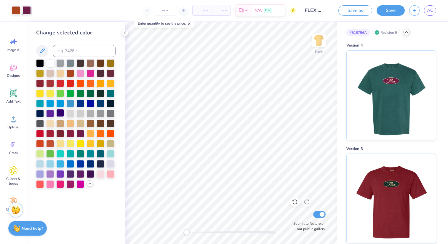
click at [60, 114] on div at bounding box center [60, 113] width 8 height 8
click at [46, 112] on div at bounding box center [50, 113] width 8 height 8
click at [407, 31] on icon at bounding box center [406, 32] width 5 height 5
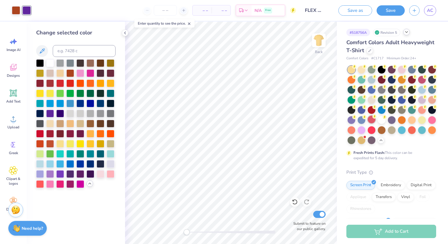
click at [374, 115] on circle at bounding box center [374, 116] width 4 height 4
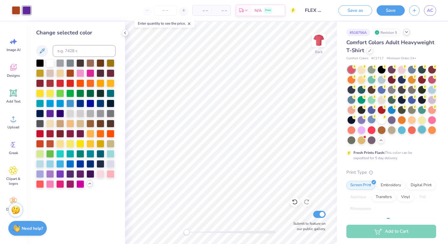
click at [424, 129] on div at bounding box center [422, 130] width 8 height 8
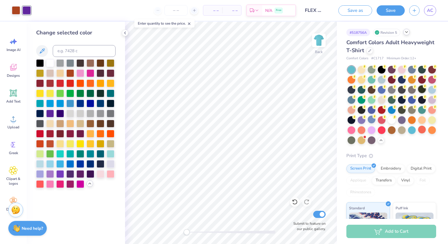
click at [420, 91] on div at bounding box center [422, 89] width 8 height 8
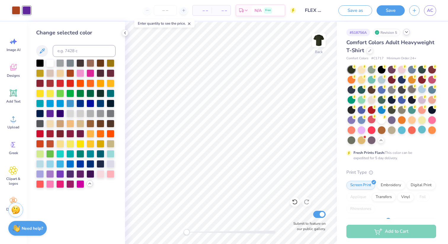
click at [409, 89] on div at bounding box center [412, 89] width 8 height 8
click at [371, 77] on div at bounding box center [371, 79] width 8 height 8
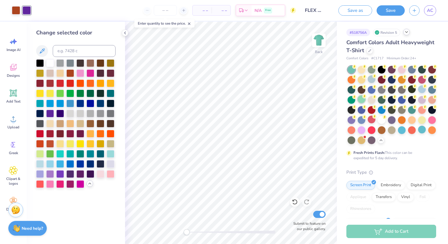
click at [361, 97] on div at bounding box center [361, 99] width 8 height 8
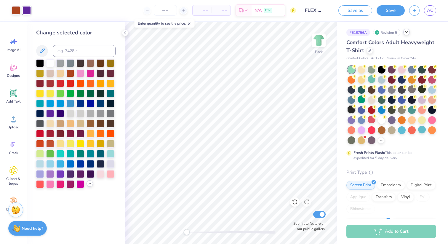
click at [352, 101] on div at bounding box center [351, 100] width 8 height 8
click at [352, 111] on div at bounding box center [351, 109] width 8 height 8
click at [360, 116] on div at bounding box center [361, 119] width 8 height 8
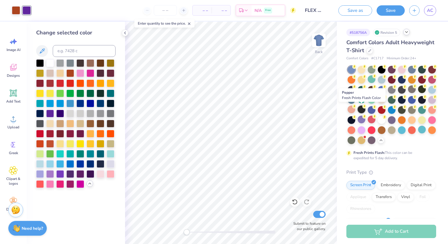
click at [361, 109] on div at bounding box center [361, 109] width 8 height 8
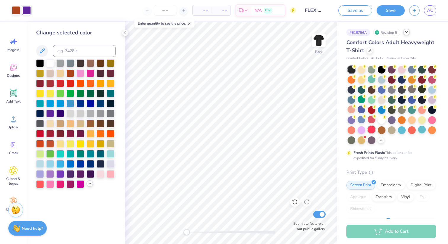
click at [368, 126] on div at bounding box center [371, 130] width 8 height 8
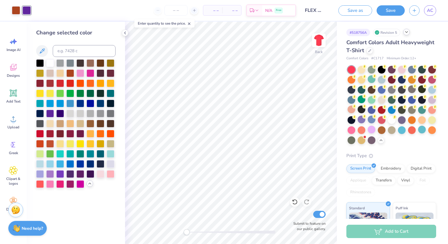
click at [408, 33] on icon at bounding box center [406, 32] width 5 height 5
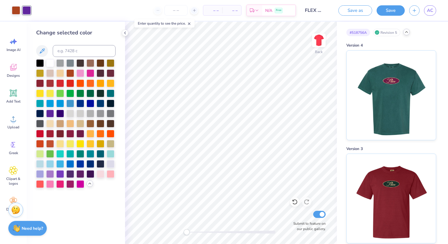
click at [407, 33] on icon at bounding box center [406, 32] width 5 height 5
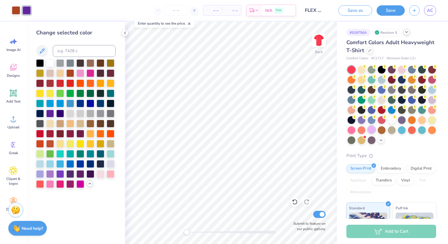
click at [374, 132] on div at bounding box center [371, 130] width 8 height 8
click at [406, 35] on div "# 518756A Revision 5" at bounding box center [391, 32] width 90 height 7
click at [406, 30] on icon at bounding box center [406, 32] width 5 height 5
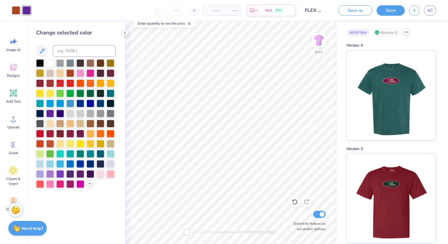
click at [407, 30] on icon at bounding box center [406, 32] width 5 height 5
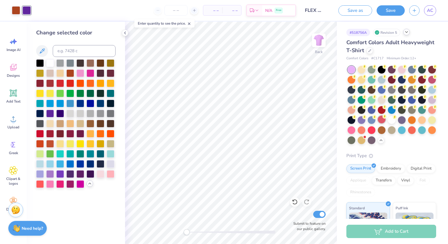
click at [380, 120] on div at bounding box center [381, 119] width 8 height 8
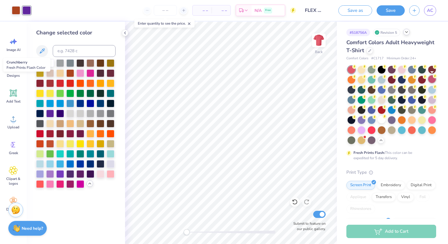
click at [429, 80] on div at bounding box center [432, 79] width 8 height 8
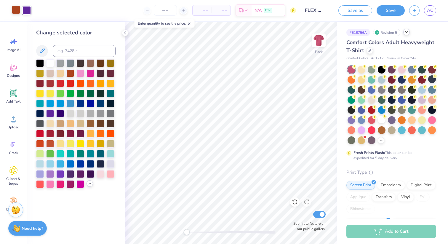
click at [16, 9] on div at bounding box center [16, 10] width 8 height 8
click at [71, 132] on div at bounding box center [70, 133] width 8 height 8
click at [68, 124] on div at bounding box center [70, 123] width 8 height 8
click at [62, 124] on div at bounding box center [60, 123] width 8 height 8
click at [104, 104] on div at bounding box center [100, 103] width 8 height 8
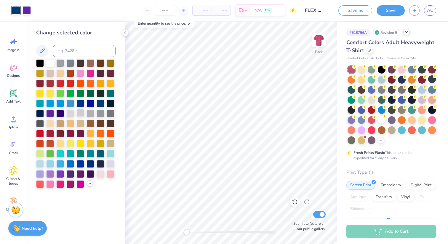
click at [78, 115] on div at bounding box center [80, 113] width 8 height 8
click at [84, 121] on div at bounding box center [80, 123] width 8 height 8
click at [88, 121] on div at bounding box center [90, 123] width 8 height 8
click at [97, 152] on div at bounding box center [100, 153] width 8 height 8
click at [26, 7] on div at bounding box center [26, 10] width 8 height 8
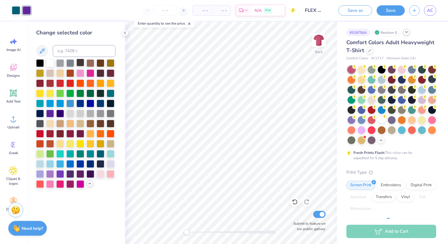
click at [82, 61] on div at bounding box center [80, 63] width 8 height 8
click at [74, 61] on div at bounding box center [70, 63] width 8 height 8
click at [52, 62] on div at bounding box center [50, 63] width 8 height 8
click at [100, 174] on div at bounding box center [100, 173] width 8 height 8
click at [108, 161] on div at bounding box center [111, 163] width 8 height 8
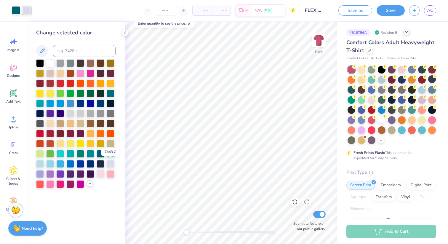
click at [102, 173] on div at bounding box center [100, 173] width 8 height 8
click at [110, 174] on div at bounding box center [111, 173] width 8 height 8
click at [81, 185] on div at bounding box center [80, 183] width 8 height 8
click at [74, 183] on div at bounding box center [70, 183] width 8 height 8
click at [62, 183] on div at bounding box center [60, 183] width 8 height 8
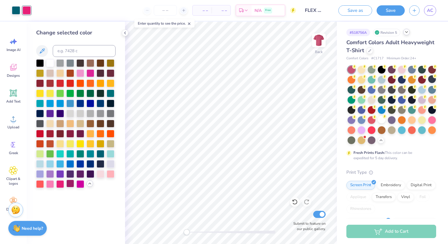
click at [71, 183] on div at bounding box center [70, 183] width 8 height 8
click at [50, 183] on div at bounding box center [50, 183] width 8 height 8
click at [40, 183] on div at bounding box center [40, 183] width 8 height 8
click at [52, 62] on div at bounding box center [50, 63] width 8 height 8
click at [72, 115] on div at bounding box center [70, 114] width 8 height 8
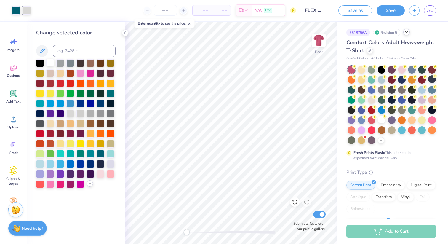
click at [46, 60] on div at bounding box center [50, 63] width 8 height 8
click at [366, 9] on button "Save as" at bounding box center [355, 9] width 34 height 10
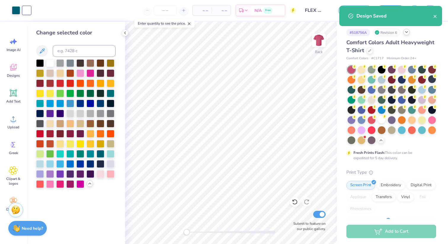
click at [405, 29] on div "Design Saved" at bounding box center [390, 18] width 105 height 27
click at [406, 32] on polyline at bounding box center [406, 31] width 2 height 1
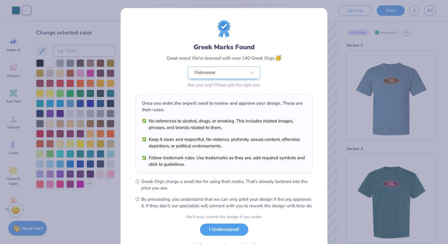
scroll to position [33, 0]
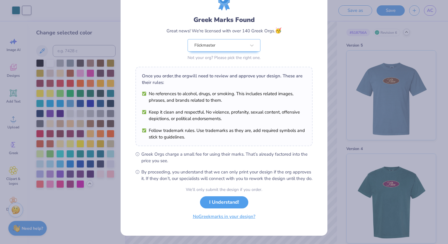
click at [232, 215] on button "No Greek marks in your design?" at bounding box center [224, 216] width 73 height 12
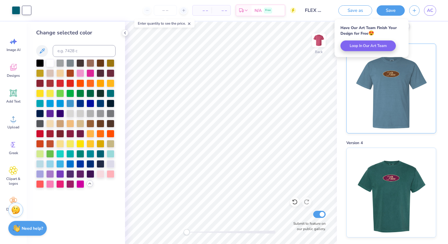
scroll to position [7, 0]
click at [392, 122] on img at bounding box center [390, 87] width 73 height 89
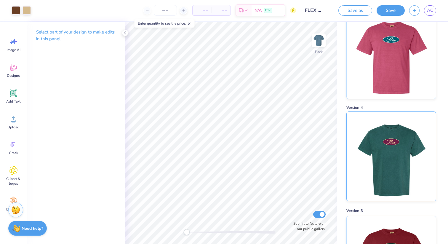
scroll to position [42, 0]
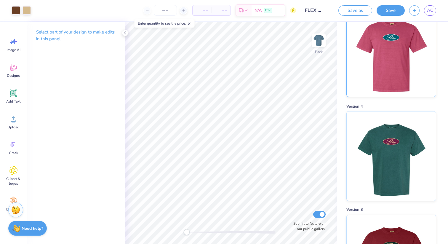
click at [395, 80] on img at bounding box center [390, 51] width 73 height 89
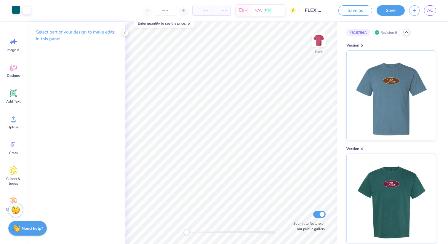
click at [17, 10] on div at bounding box center [16, 10] width 8 height 8
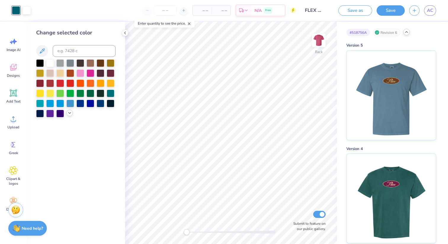
click at [70, 113] on polyline at bounding box center [69, 112] width 2 height 1
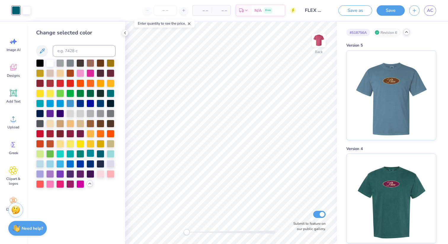
click at [94, 155] on div at bounding box center [90, 153] width 8 height 8
click at [83, 152] on div at bounding box center [80, 153] width 8 height 8
click at [101, 153] on div at bounding box center [100, 153] width 8 height 8
click at [78, 152] on div at bounding box center [80, 153] width 8 height 8
click at [70, 151] on div at bounding box center [70, 153] width 8 height 8
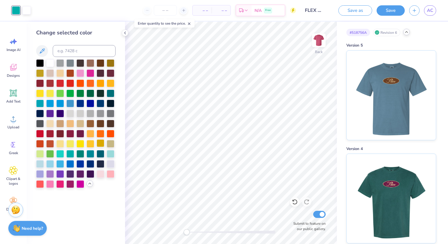
click at [98, 143] on div at bounding box center [100, 143] width 8 height 8
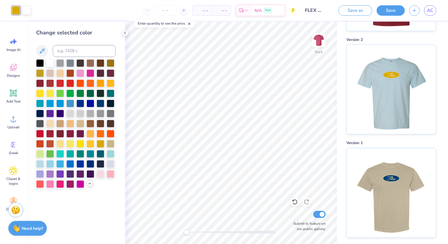
scroll to position [315, 0]
click at [95, 128] on div at bounding box center [75, 123] width 79 height 128
click at [88, 130] on div at bounding box center [90, 133] width 8 height 8
click at [25, 14] on div at bounding box center [26, 10] width 8 height 8
click at [47, 64] on div at bounding box center [50, 63] width 8 height 8
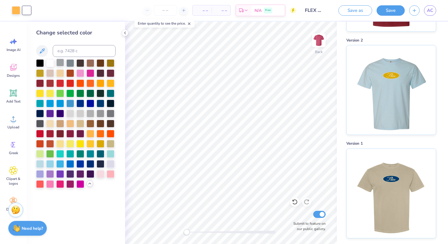
click at [61, 65] on div at bounding box center [60, 63] width 8 height 8
click at [71, 61] on div at bounding box center [70, 63] width 8 height 8
click at [58, 109] on div at bounding box center [60, 113] width 8 height 8
click at [75, 120] on div at bounding box center [75, 123] width 79 height 128
click at [83, 124] on div at bounding box center [80, 123] width 8 height 8
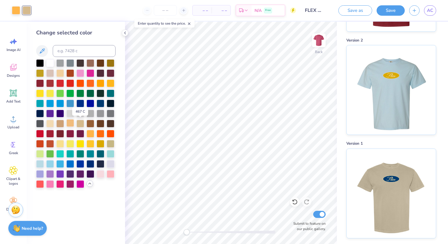
click at [73, 124] on div at bounding box center [70, 123] width 8 height 8
click at [59, 122] on div at bounding box center [60, 123] width 8 height 8
click at [50, 121] on div at bounding box center [50, 123] width 8 height 8
click at [103, 144] on div at bounding box center [100, 143] width 8 height 8
click at [112, 144] on div at bounding box center [111, 143] width 8 height 8
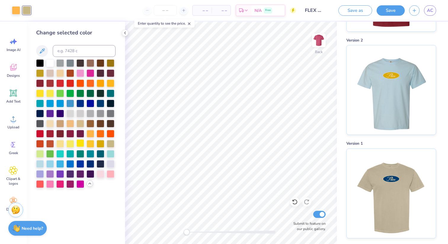
click at [82, 141] on div at bounding box center [80, 143] width 8 height 8
click at [71, 141] on div at bounding box center [70, 143] width 8 height 8
click at [60, 141] on div at bounding box center [60, 143] width 8 height 8
click at [110, 165] on div at bounding box center [111, 163] width 8 height 8
click at [104, 168] on div at bounding box center [75, 123] width 79 height 128
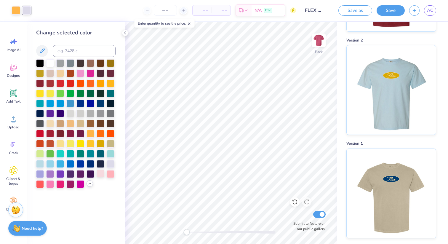
click at [103, 171] on div at bounding box center [100, 173] width 8 height 8
click at [97, 152] on div at bounding box center [100, 153] width 8 height 8
click at [92, 152] on div at bounding box center [90, 153] width 8 height 8
click at [79, 152] on div at bounding box center [80, 153] width 8 height 8
click at [64, 149] on div at bounding box center [60, 153] width 8 height 8
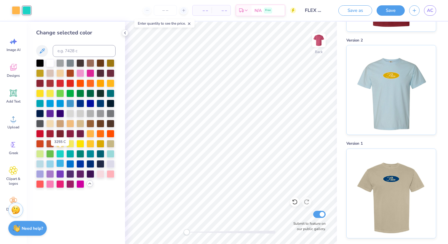
click at [59, 162] on div at bounding box center [60, 163] width 8 height 8
click at [49, 164] on div at bounding box center [50, 163] width 8 height 8
click at [43, 163] on div at bounding box center [40, 163] width 8 height 8
click at [82, 86] on div at bounding box center [80, 83] width 8 height 8
click at [56, 66] on div at bounding box center [60, 63] width 8 height 8
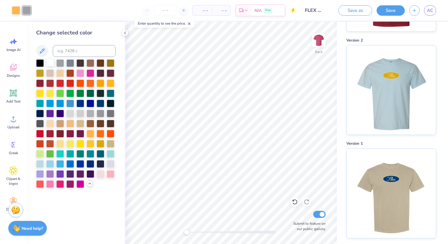
click at [52, 64] on div at bounding box center [50, 63] width 8 height 8
click at [69, 77] on div at bounding box center [75, 123] width 79 height 128
click at [62, 73] on div at bounding box center [60, 73] width 8 height 8
click at [83, 73] on div at bounding box center [80, 73] width 8 height 8
click at [91, 73] on div at bounding box center [90, 73] width 8 height 8
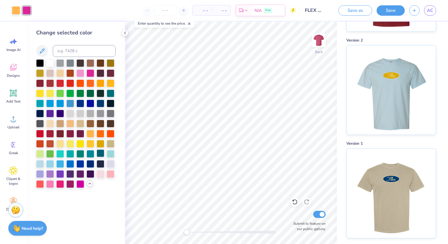
click at [104, 153] on div at bounding box center [100, 153] width 8 height 8
click at [111, 152] on div at bounding box center [111, 153] width 8 height 8
click at [109, 169] on div at bounding box center [75, 123] width 79 height 128
click at [108, 168] on div at bounding box center [75, 123] width 79 height 128
click at [108, 162] on div at bounding box center [111, 163] width 8 height 8
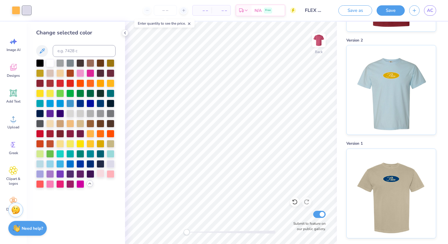
click at [103, 170] on div at bounding box center [100, 173] width 8 height 8
click at [114, 171] on div at bounding box center [111, 173] width 8 height 8
click at [77, 172] on div at bounding box center [80, 173] width 8 height 8
click at [67, 173] on div at bounding box center [70, 173] width 8 height 8
click at [81, 69] on div at bounding box center [80, 73] width 8 height 8
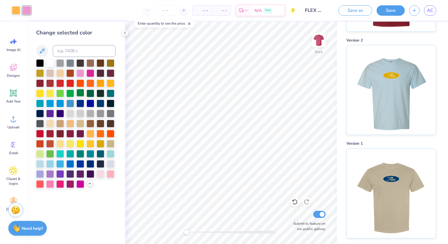
click at [80, 91] on div at bounding box center [80, 93] width 8 height 8
click at [69, 90] on div at bounding box center [70, 93] width 8 height 8
click at [62, 92] on div at bounding box center [60, 93] width 8 height 8
click at [57, 92] on div at bounding box center [60, 93] width 8 height 8
click at [51, 92] on div at bounding box center [50, 93] width 8 height 8
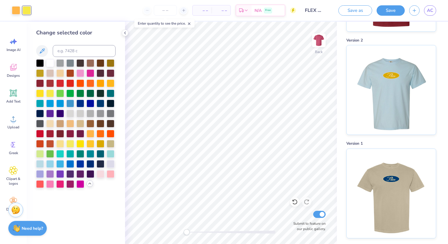
click at [104, 78] on div at bounding box center [75, 123] width 79 height 128
click at [103, 78] on div at bounding box center [75, 123] width 79 height 128
click at [103, 80] on div at bounding box center [100, 83] width 8 height 8
click at [92, 80] on div at bounding box center [90, 83] width 8 height 8
click at [81, 82] on div at bounding box center [80, 83] width 8 height 8
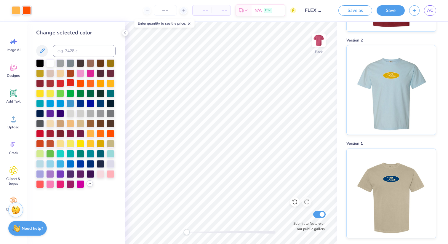
click at [71, 82] on div at bounding box center [70, 83] width 8 height 8
click at [63, 82] on div at bounding box center [60, 83] width 8 height 8
click at [57, 81] on div at bounding box center [60, 83] width 8 height 8
click at [52, 81] on div at bounding box center [50, 83] width 8 height 8
click at [39, 81] on div at bounding box center [40, 83] width 8 height 8
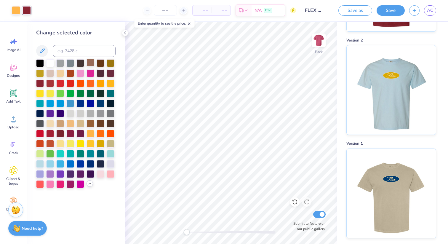
click at [92, 62] on div at bounding box center [90, 63] width 8 height 8
click at [99, 64] on div at bounding box center [100, 63] width 8 height 8
click at [111, 63] on div at bounding box center [111, 63] width 8 height 8
click at [106, 63] on div at bounding box center [75, 123] width 79 height 128
click at [104, 63] on div at bounding box center [100, 63] width 8 height 8
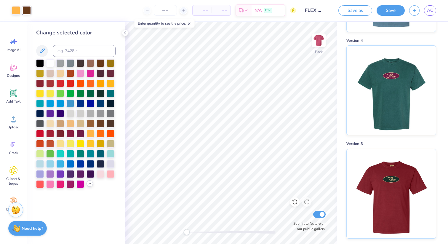
scroll to position [0, 0]
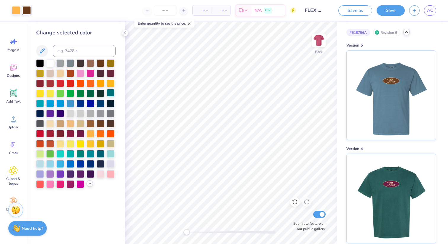
click at [113, 94] on div at bounding box center [111, 93] width 8 height 8
click at [18, 11] on div at bounding box center [16, 10] width 8 height 8
click at [47, 65] on div at bounding box center [50, 63] width 8 height 8
click at [108, 144] on div at bounding box center [111, 143] width 8 height 8
click at [73, 112] on div at bounding box center [70, 113] width 8 height 8
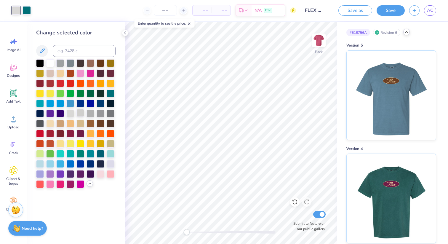
click at [77, 111] on div at bounding box center [80, 113] width 8 height 8
click at [108, 171] on div at bounding box center [111, 173] width 8 height 8
click at [102, 173] on div at bounding box center [100, 173] width 8 height 8
click at [107, 164] on div at bounding box center [111, 164] width 8 height 8
click at [102, 171] on div at bounding box center [100, 173] width 8 height 8
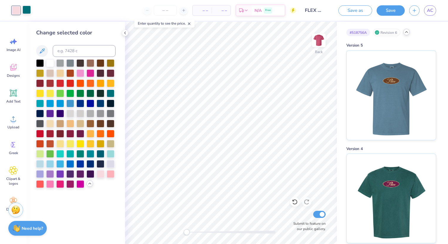
click at [29, 11] on div at bounding box center [26, 10] width 8 height 8
click at [85, 133] on div at bounding box center [75, 123] width 79 height 128
click at [81, 133] on div at bounding box center [80, 133] width 8 height 8
click at [73, 132] on div at bounding box center [70, 133] width 8 height 8
click at [82, 134] on div at bounding box center [80, 133] width 8 height 8
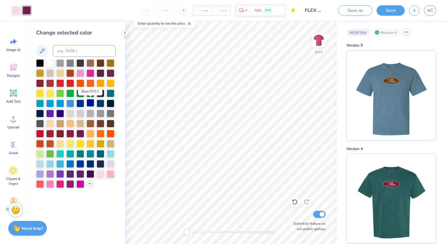
click at [92, 102] on div at bounding box center [90, 103] width 8 height 8
click at [99, 102] on div at bounding box center [100, 103] width 8 height 8
click at [16, 7] on div at bounding box center [16, 10] width 8 height 8
click at [70, 131] on div at bounding box center [70, 133] width 8 height 8
click at [59, 131] on div at bounding box center [60, 133] width 8 height 8
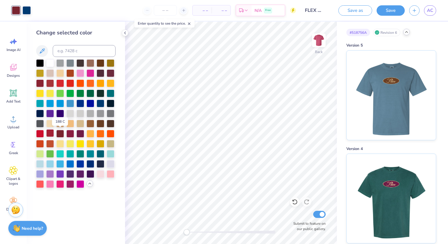
click at [48, 130] on div at bounding box center [50, 133] width 8 height 8
click at [109, 112] on div at bounding box center [111, 113] width 8 height 8
click at [93, 110] on div at bounding box center [90, 113] width 8 height 8
click at [74, 81] on div at bounding box center [70, 83] width 8 height 8
click at [76, 113] on div at bounding box center [80, 113] width 8 height 8
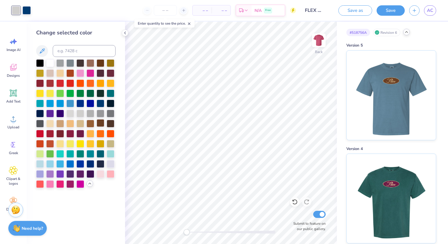
click at [97, 119] on div at bounding box center [100, 123] width 8 height 8
click at [91, 155] on div at bounding box center [90, 153] width 8 height 8
click at [76, 163] on div at bounding box center [80, 163] width 8 height 8
click at [86, 155] on div at bounding box center [90, 154] width 8 height 8
click at [25, 10] on div at bounding box center [26, 10] width 8 height 8
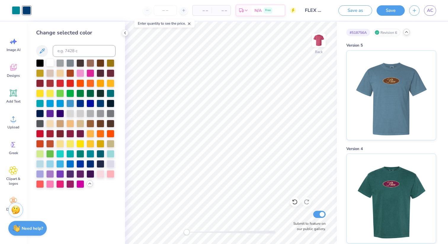
click at [51, 60] on div at bounding box center [50, 63] width 8 height 8
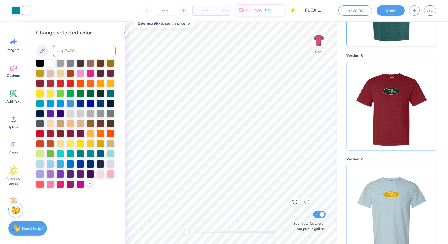
scroll to position [75, 0]
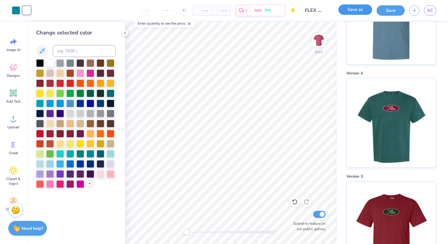
click at [362, 8] on button "Save as" at bounding box center [355, 9] width 34 height 10
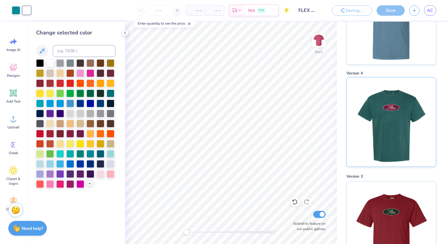
scroll to position [0, 0]
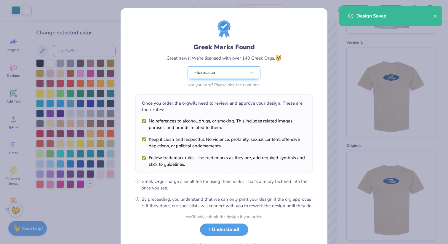
scroll to position [33, 0]
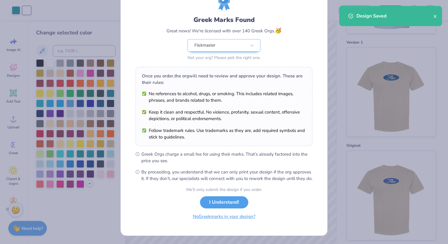
click at [238, 215] on button "No Greek marks in your design?" at bounding box center [224, 216] width 73 height 12
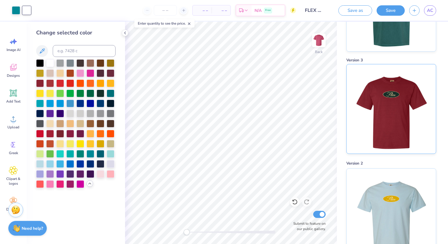
scroll to position [300, 0]
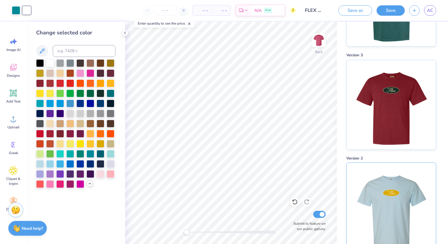
click at [414, 168] on img at bounding box center [390, 207] width 73 height 89
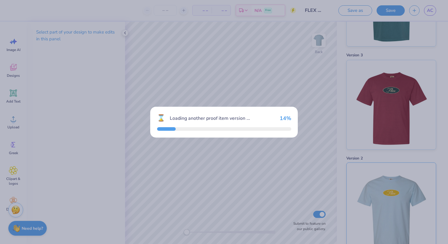
scroll to position [403, 0]
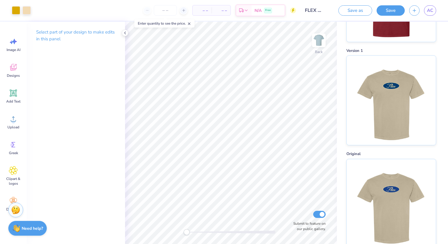
scroll to position [519, 0]
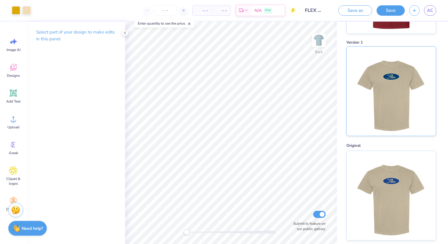
click at [406, 113] on img at bounding box center [390, 90] width 73 height 89
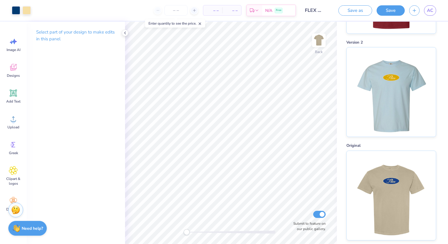
click at [203, 23] on div "Enter quantity to see the price." at bounding box center [175, 23] width 60 height 8
click at [201, 22] on icon at bounding box center [200, 24] width 4 height 4
click at [176, 11] on input "number" at bounding box center [175, 10] width 23 height 11
type input "2"
click at [202, 22] on icon at bounding box center [200, 24] width 4 height 4
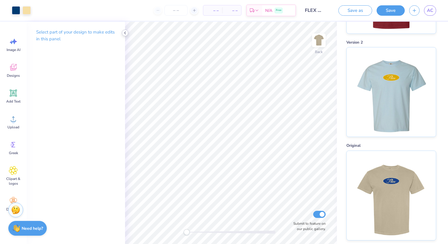
click at [126, 31] on icon at bounding box center [125, 32] width 5 height 5
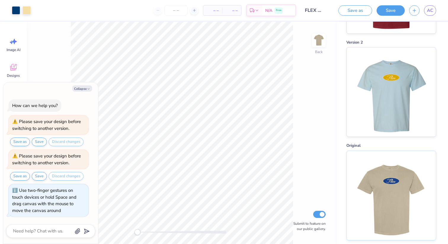
click at [112, 234] on div "Back Submit to feature on our public gallery." at bounding box center [182, 133] width 310 height 222
click at [78, 87] on button "Collapse" at bounding box center [82, 88] width 20 height 6
type textarea "x"
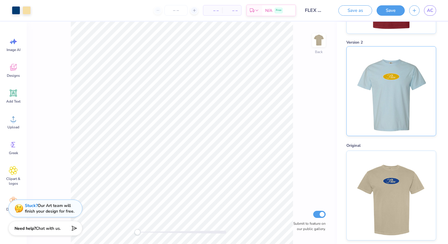
click at [415, 84] on img at bounding box center [390, 90] width 73 height 89
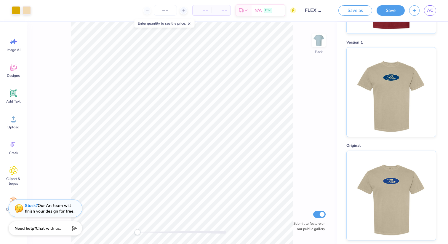
click at [191, 22] on icon at bounding box center [189, 24] width 4 height 4
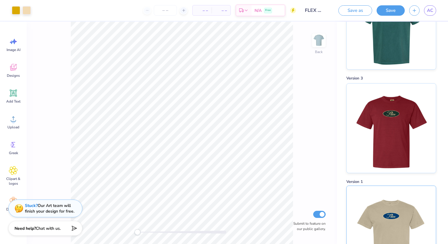
scroll to position [356, 0]
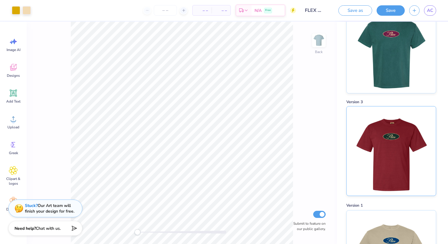
click at [405, 141] on img at bounding box center [390, 150] width 73 height 89
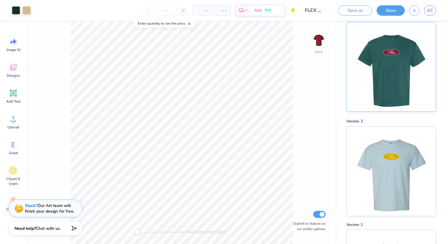
scroll to position [329, 0]
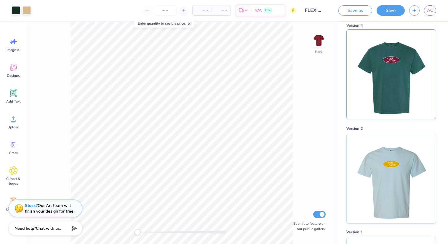
click at [374, 71] on img at bounding box center [390, 74] width 73 height 89
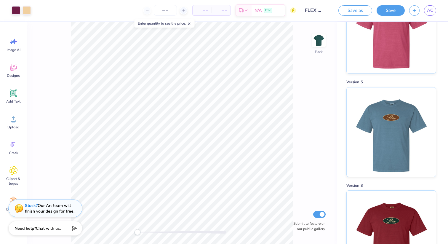
scroll to position [152, 0]
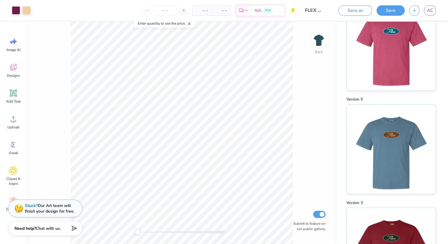
click at [191, 22] on icon at bounding box center [189, 24] width 4 height 4
click at [399, 157] on img at bounding box center [390, 148] width 73 height 89
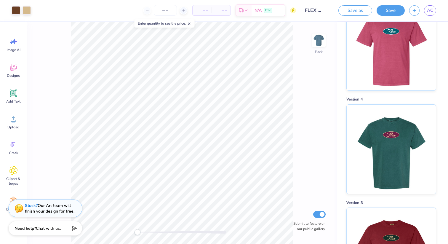
click at [193, 22] on div "Enter quantity to see the price." at bounding box center [164, 23] width 60 height 8
click at [191, 22] on icon at bounding box center [189, 24] width 4 height 4
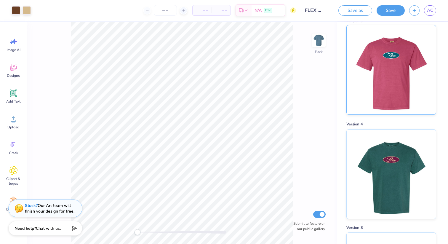
scroll to position [126, 0]
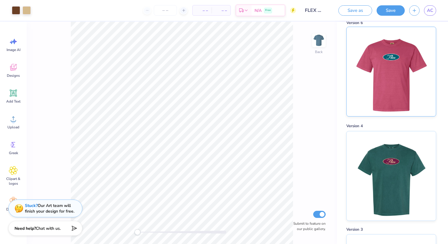
click at [397, 83] on img at bounding box center [390, 71] width 73 height 89
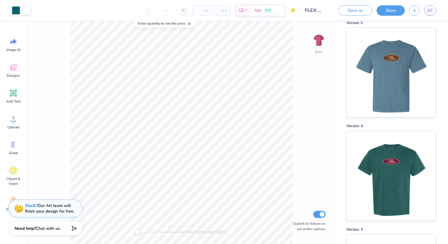
click at [191, 23] on icon at bounding box center [189, 24] width 4 height 4
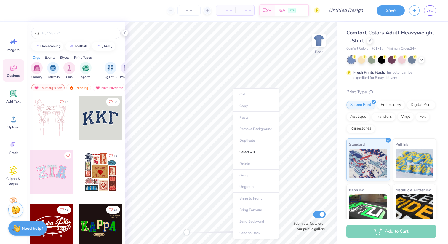
click at [237, 117] on ul "Cut Copy Paste Remove Background Duplicate Select All Delete Group Ungroup Brin…" at bounding box center [255, 163] width 46 height 150
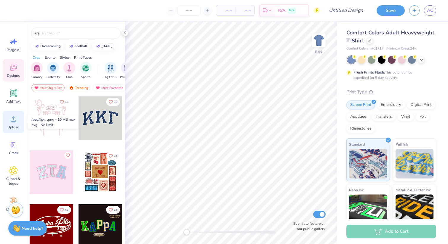
click at [9, 123] on div "Upload" at bounding box center [13, 122] width 21 height 22
